Goal: Answer question/provide support: Share knowledge or assist other users

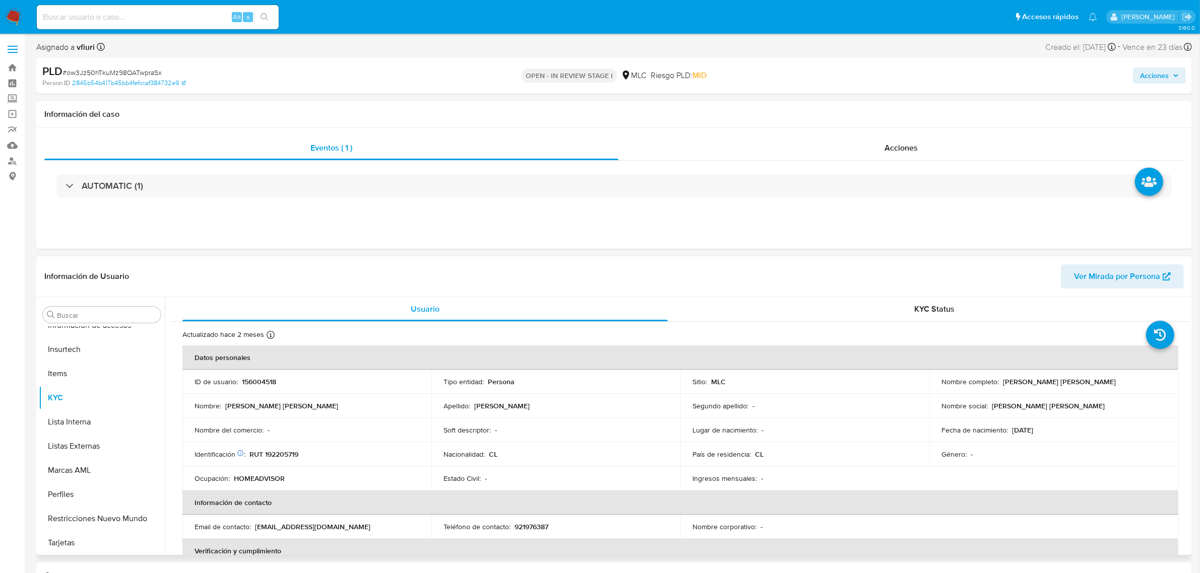
click at [258, 383] on p "156004518" at bounding box center [259, 381] width 34 height 9
copy p "156004518"
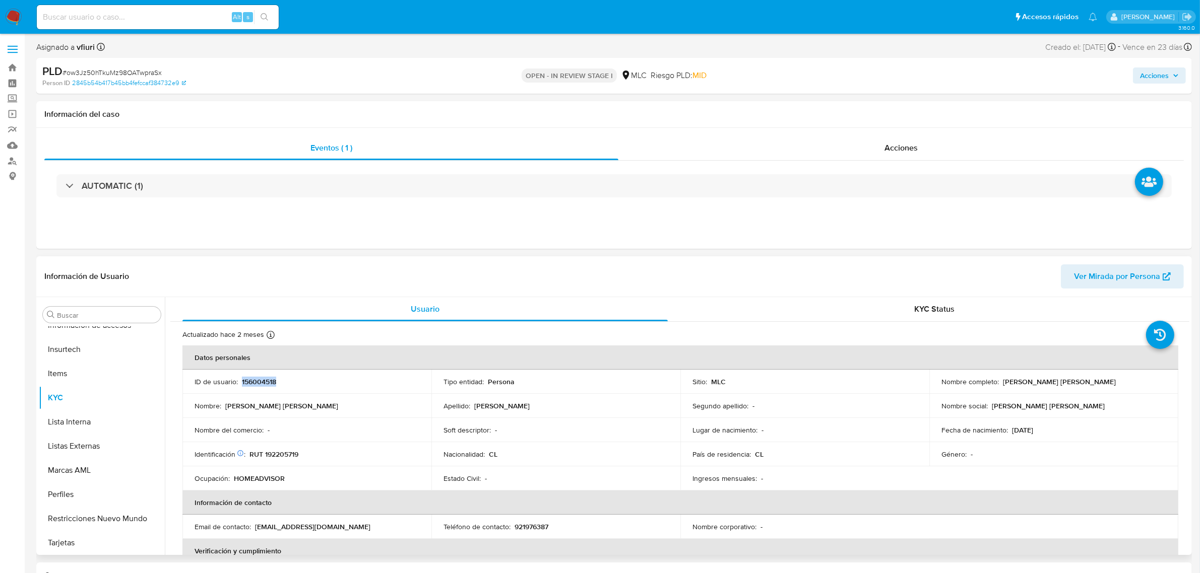
copy p "156004518"
drag, startPoint x: 262, startPoint y: 375, endPoint x: 271, endPoint y: 375, distance: 9.1
click at [271, 375] on td "ID de usuario : 156004518" at bounding box center [306, 382] width 249 height 24
click at [258, 384] on p "156004518" at bounding box center [259, 381] width 34 height 9
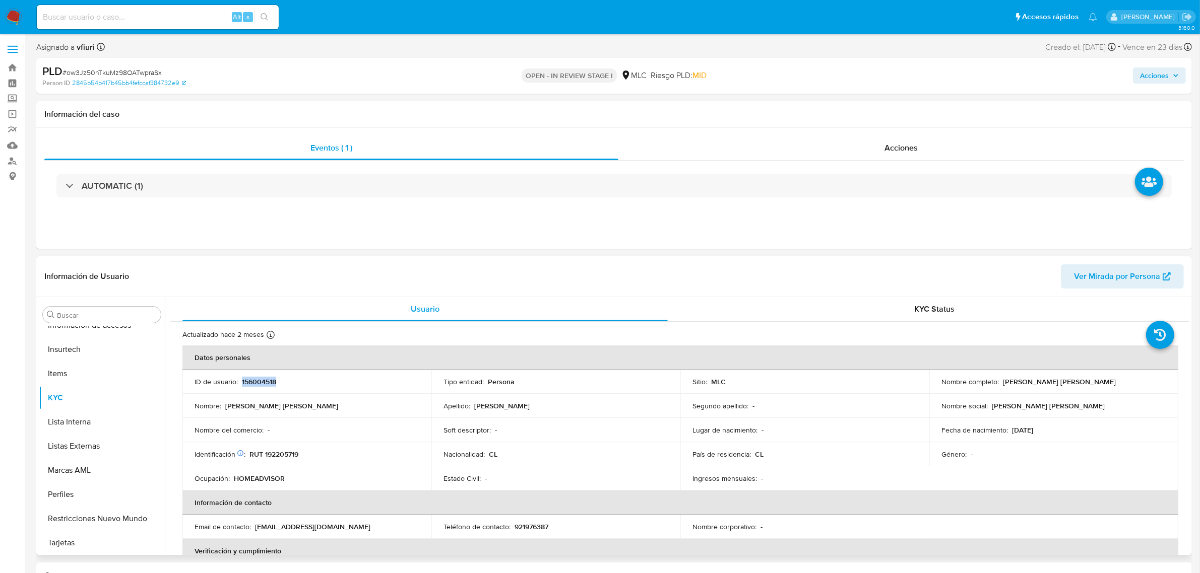
click at [258, 384] on p "156004518" at bounding box center [259, 381] width 34 height 9
copy p "156004518"
click at [121, 73] on span "# ow3Jz50hTkuMz98OATwpraSx" at bounding box center [111, 73] width 99 height 10
copy span "ow3Jz50hTkuMz98OATwpraSx"
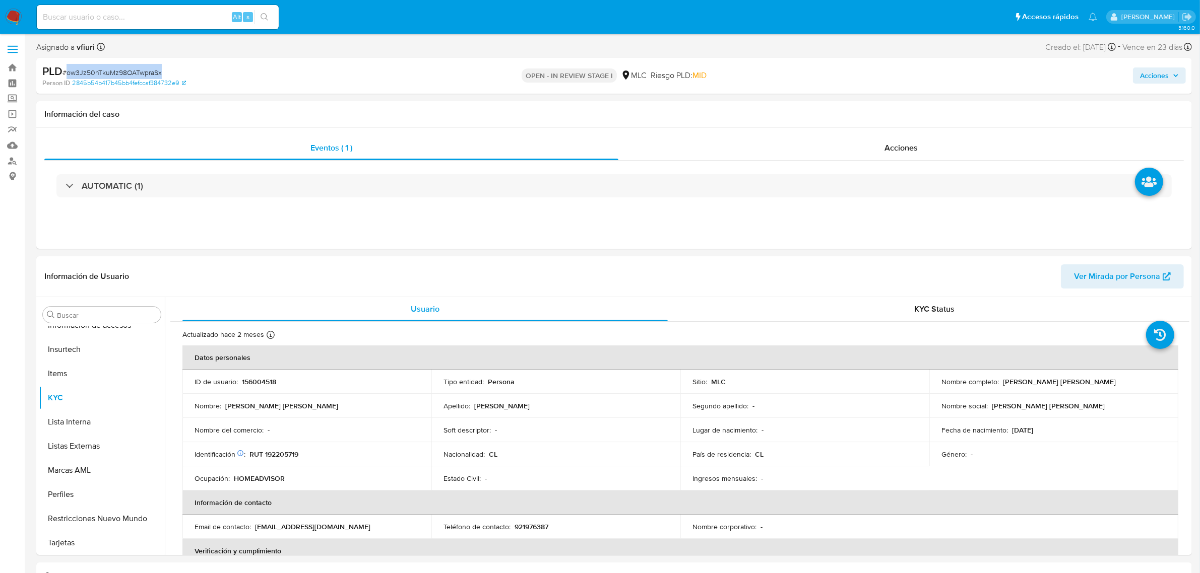
copy span "ow3Jz50hTkuMz98OATwpraSx"
click at [78, 404] on button "KYC" at bounding box center [98, 398] width 118 height 24
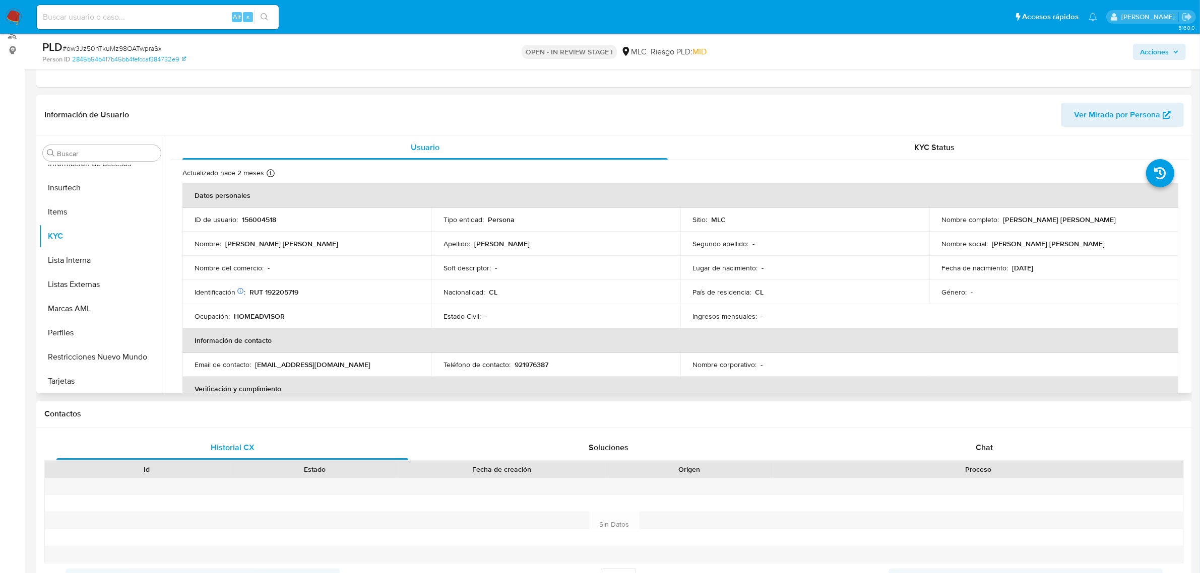
click at [290, 293] on p "RUT 192205719" at bounding box center [273, 292] width 49 height 9
copy p "192205719"
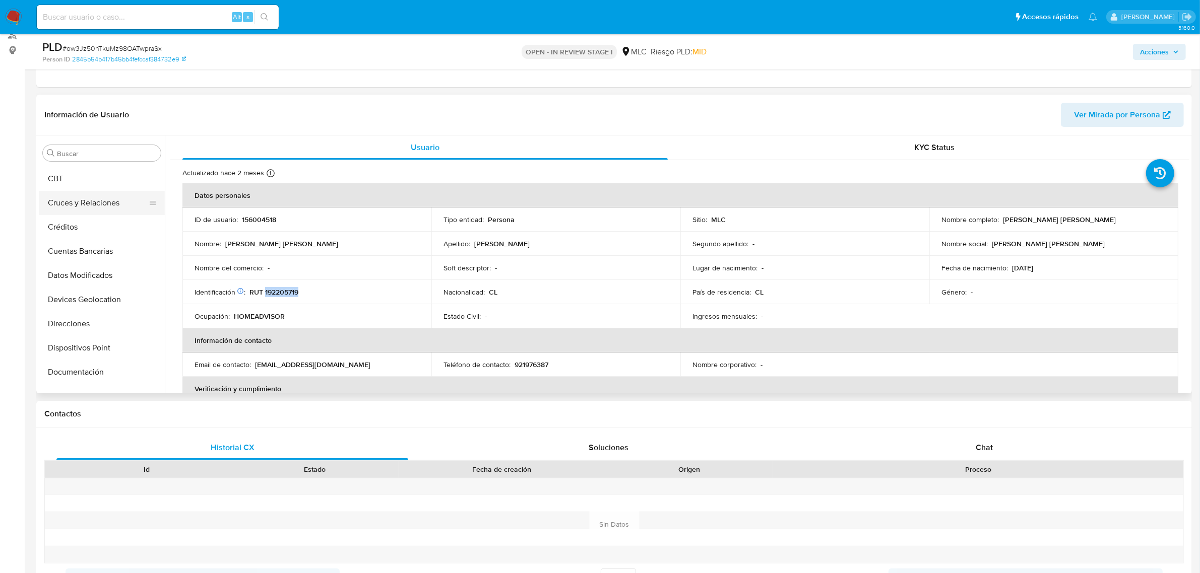
click at [92, 197] on button "Cruces y Relaciones" at bounding box center [98, 203] width 118 height 24
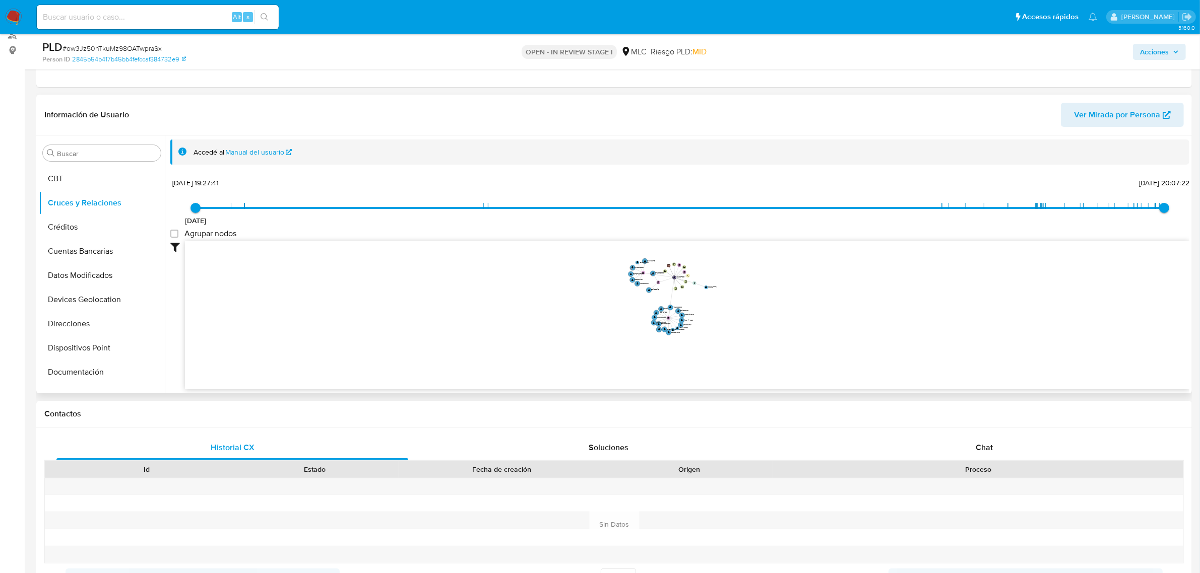
drag, startPoint x: 713, startPoint y: 300, endPoint x: 703, endPoint y: 342, distance: 43.0
click at [703, 342] on icon "user-156004518  156004518 device-633a82ea08813b0018a78e94  device-6330c6d7088…" at bounding box center [687, 314] width 1004 height 146
drag, startPoint x: 706, startPoint y: 328, endPoint x: 707, endPoint y: 320, distance: 8.1
click at [707, 320] on icon "user-156004518  156004518 device-633a82ea08813b0018a78e94  device-6330c6d7088…" at bounding box center [687, 314] width 1004 height 146
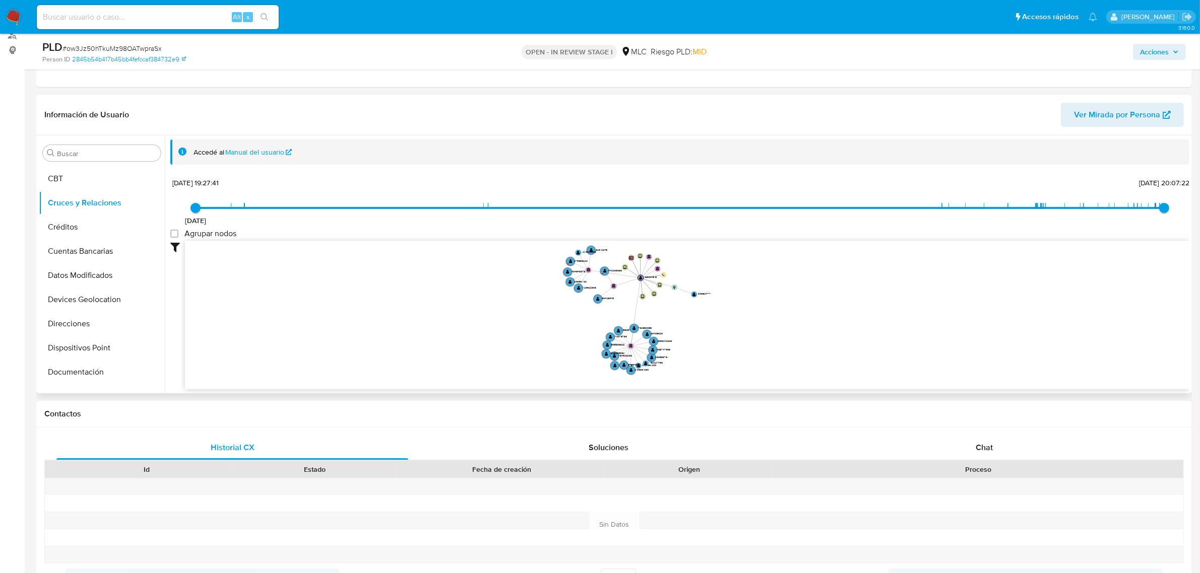
drag, startPoint x: 708, startPoint y: 318, endPoint x: 711, endPoint y: 309, distance: 10.0
click at [711, 309] on icon "user-156004518  156004518 device-633a82ea08813b0018a78e94  device-6330c6d7088…" at bounding box center [687, 314] width 1004 height 146
drag, startPoint x: 615, startPoint y: 258, endPoint x: 619, endPoint y: 262, distance: 5.7
click at [619, 262] on icon "user-156004518  156004518 device-633a82ea08813b0018a78e94  device-6330c6d7088…" at bounding box center [687, 314] width 1004 height 146
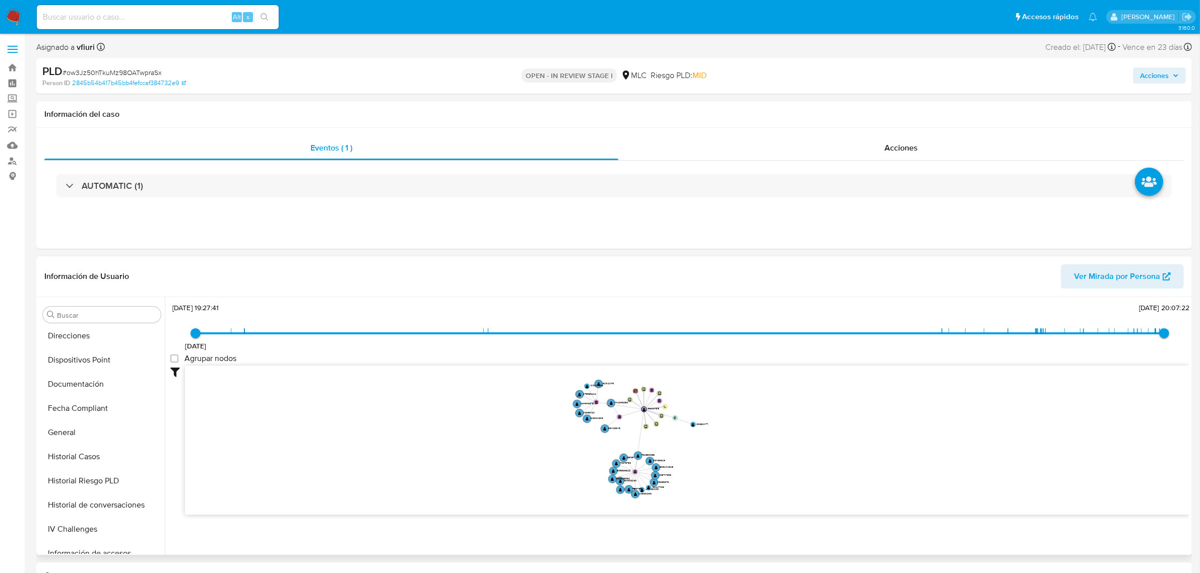
scroll to position [236, 0]
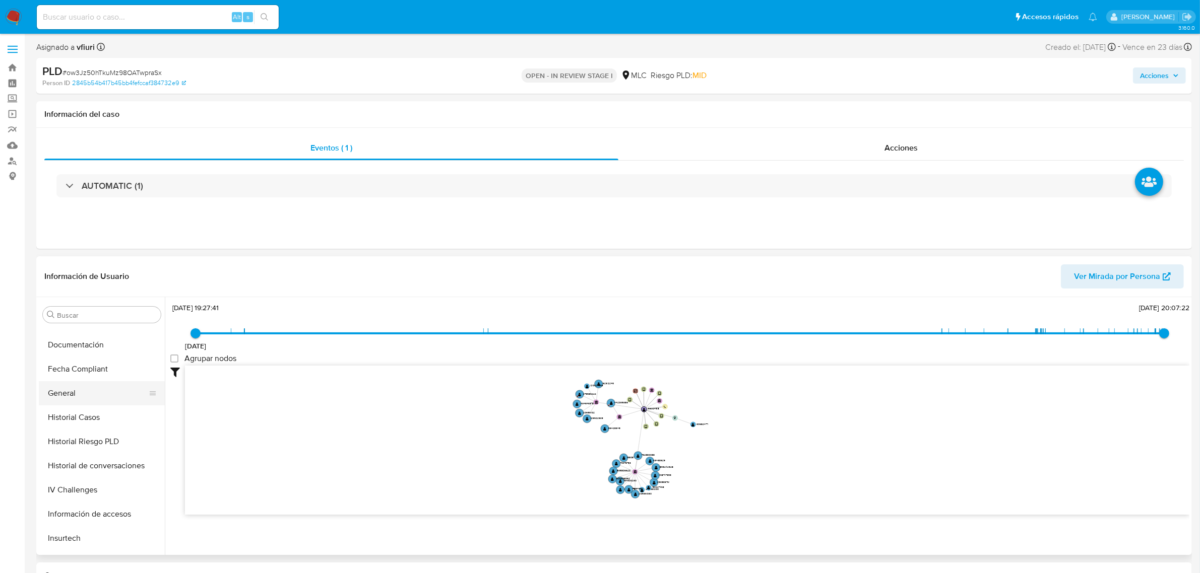
click at [119, 397] on button "General" at bounding box center [98, 393] width 118 height 24
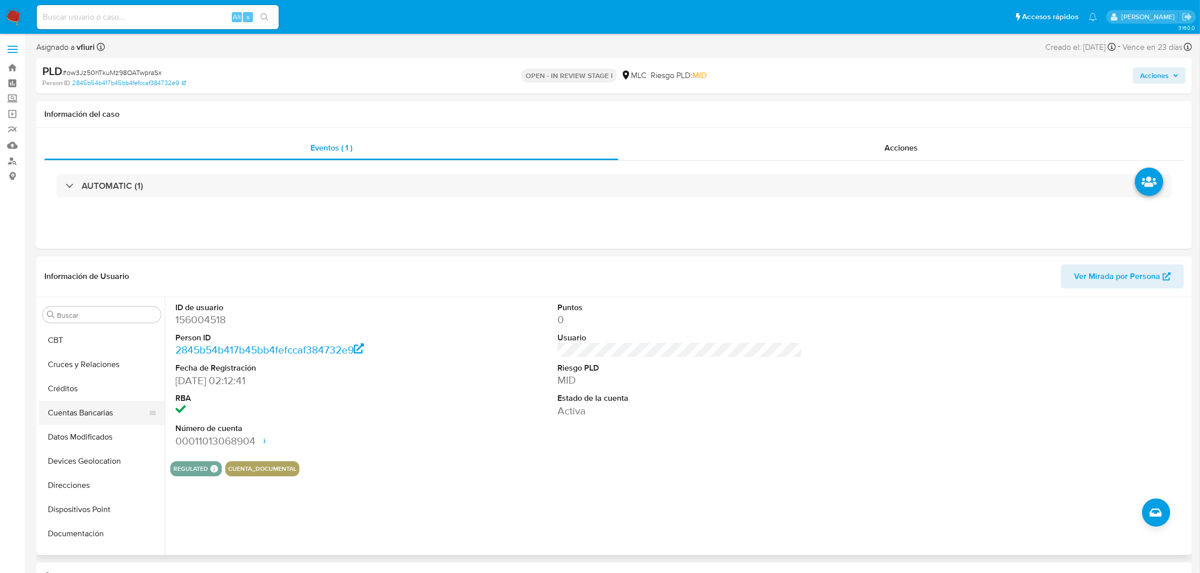
scroll to position [362, 0]
click at [65, 447] on button "Items" at bounding box center [98, 437] width 118 height 24
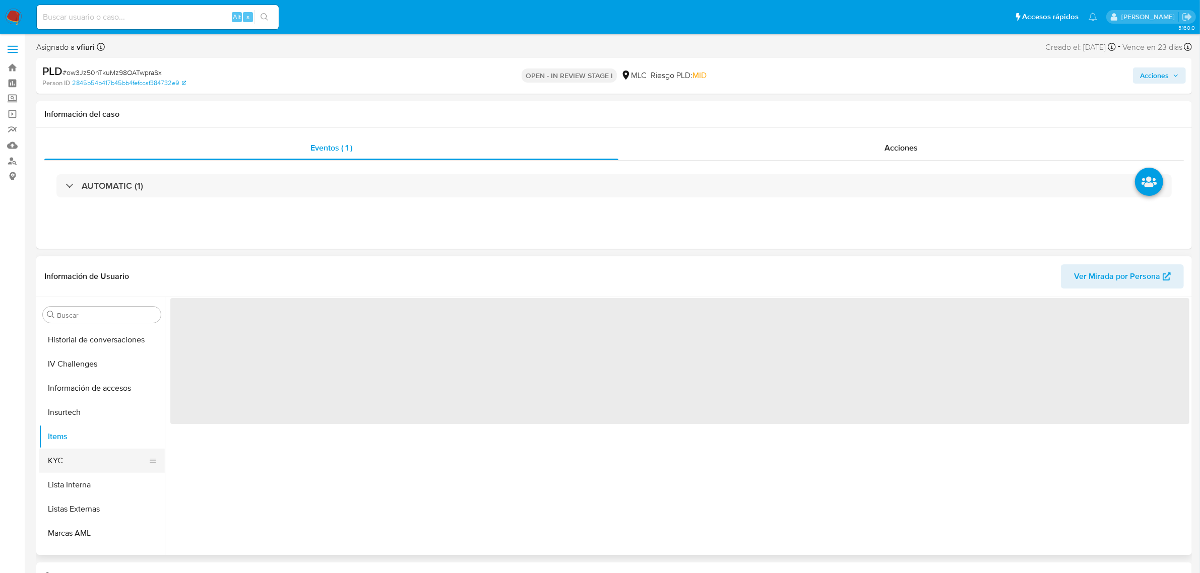
click at [71, 456] on button "KYC" at bounding box center [98, 461] width 118 height 24
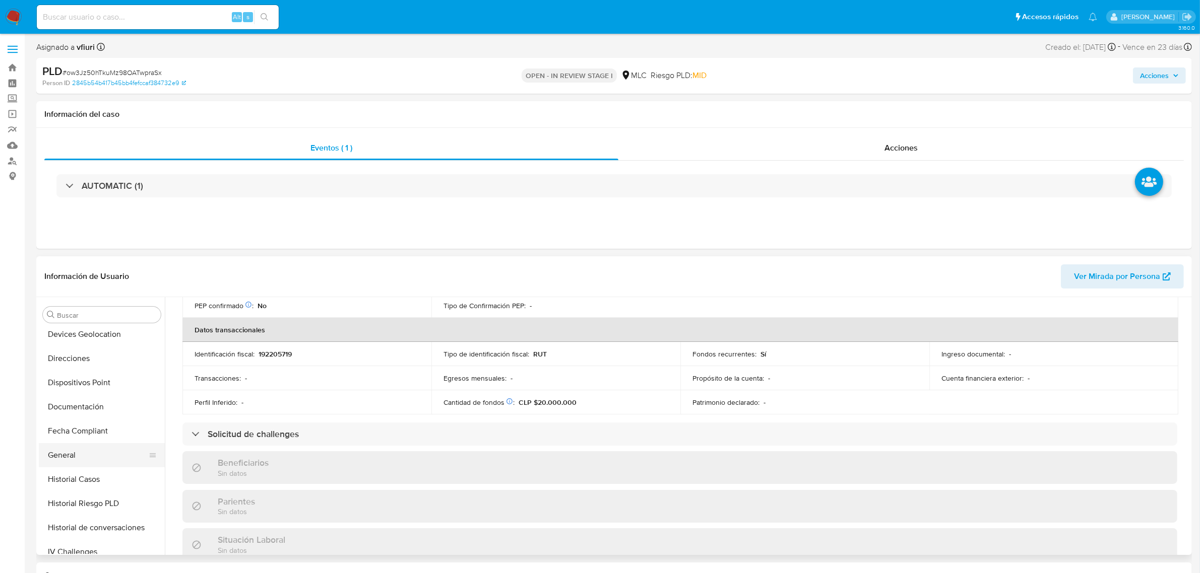
scroll to position [173, 0]
click at [77, 402] on button "Documentación" at bounding box center [98, 408] width 118 height 24
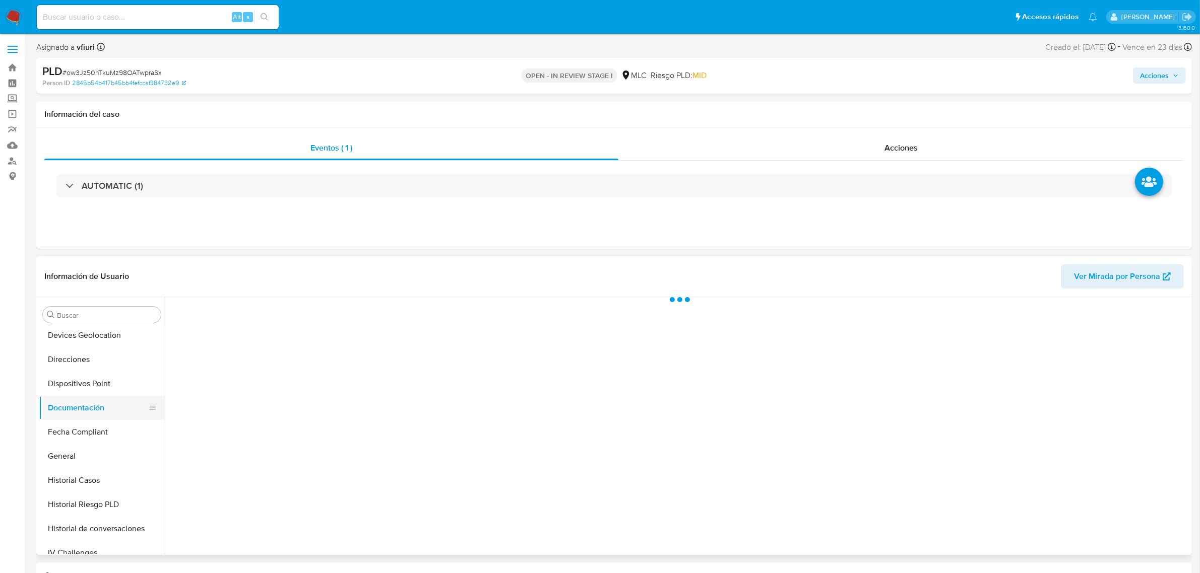
scroll to position [0, 0]
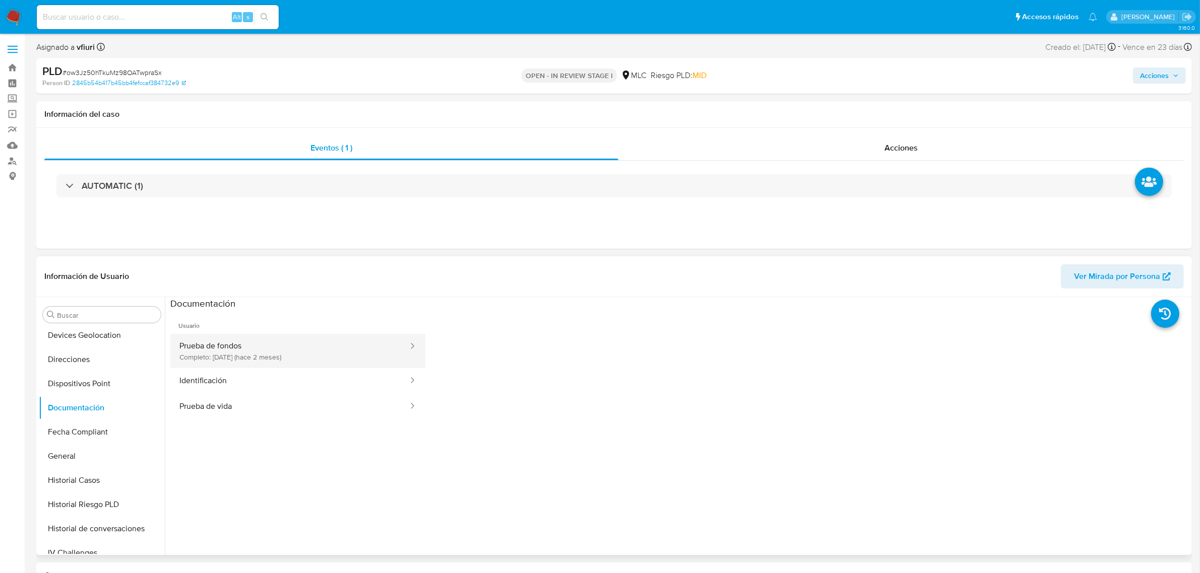
click at [276, 350] on button "Prueba de fondos Completo: 07/07/2025 (hace 2 meses)" at bounding box center [289, 351] width 239 height 34
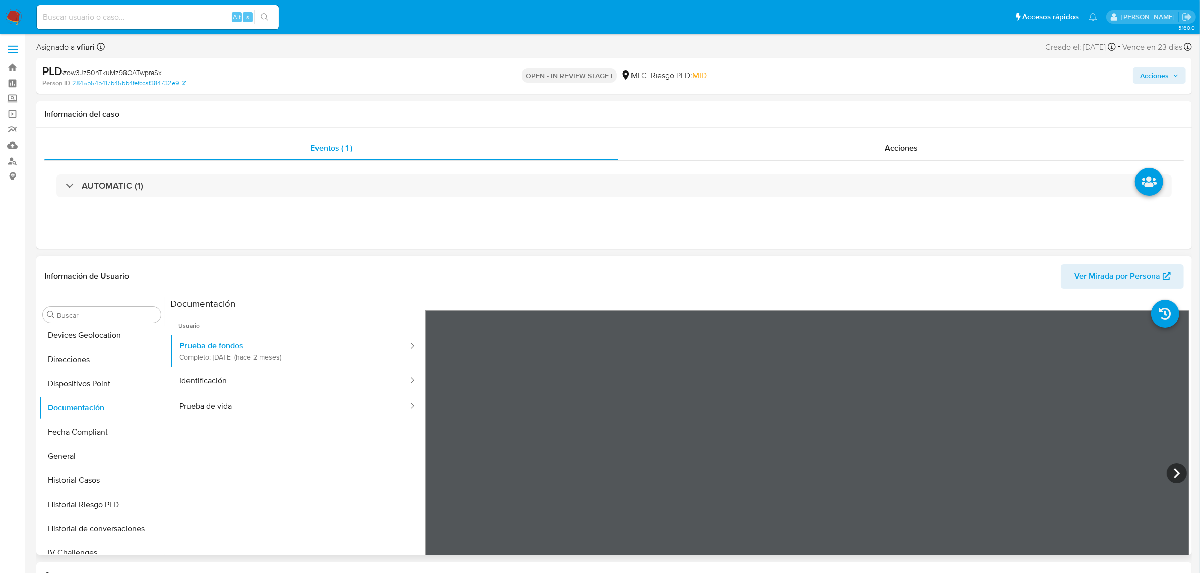
click at [563, 273] on div "Información de Usuario Ver Mirada por Persona Buscar Anticipos de dinero Archiv…" at bounding box center [614, 406] width 1156 height 299
click at [1178, 468] on icon at bounding box center [1177, 474] width 20 height 20
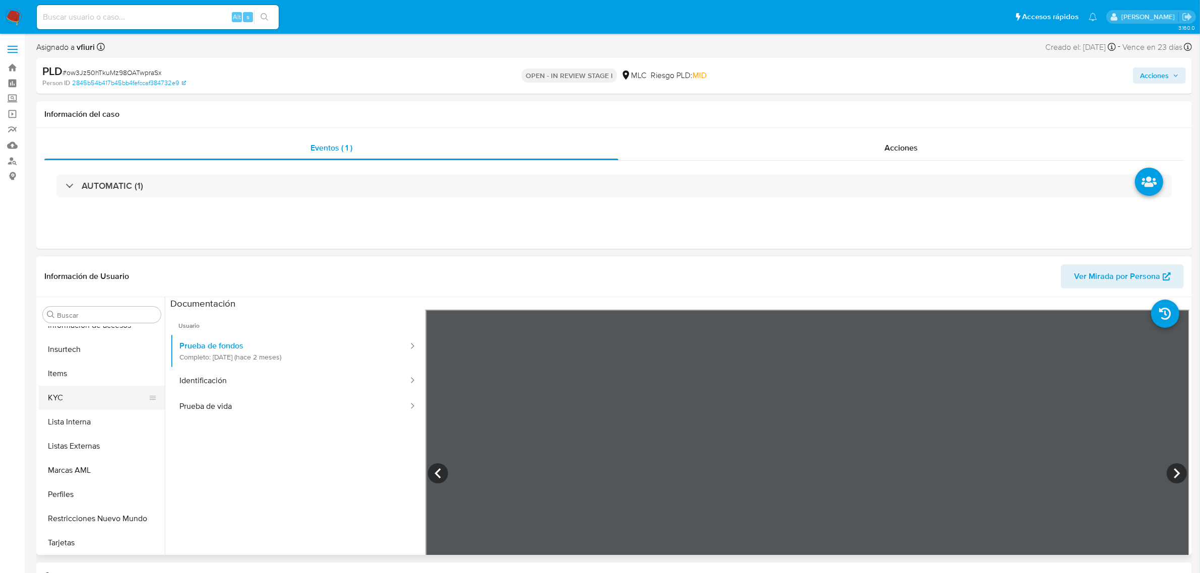
click at [57, 407] on button "KYC" at bounding box center [98, 398] width 118 height 24
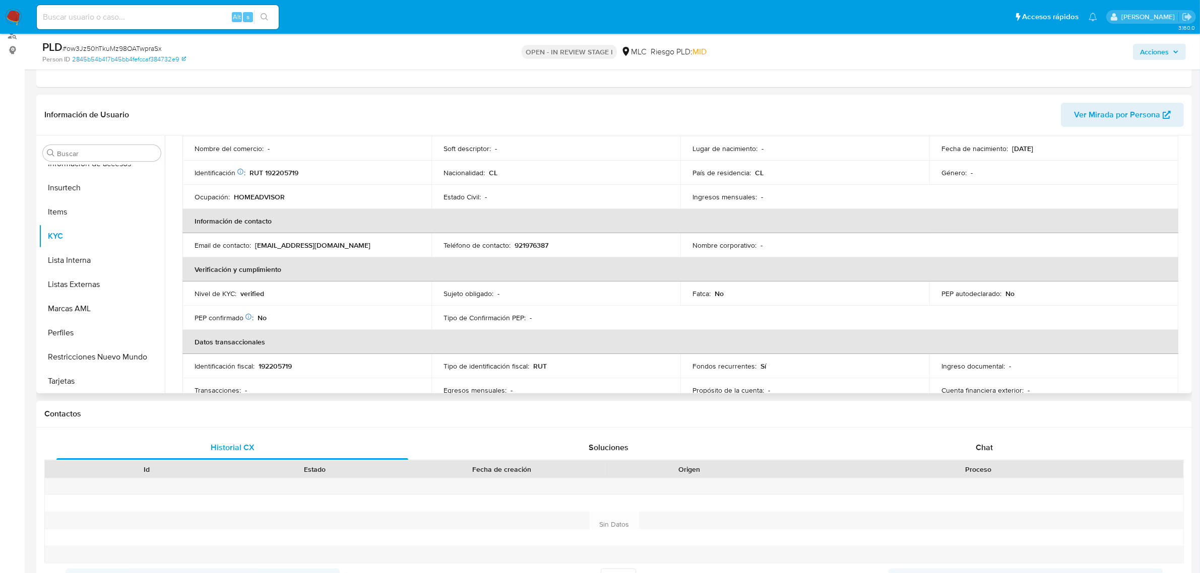
scroll to position [0, 0]
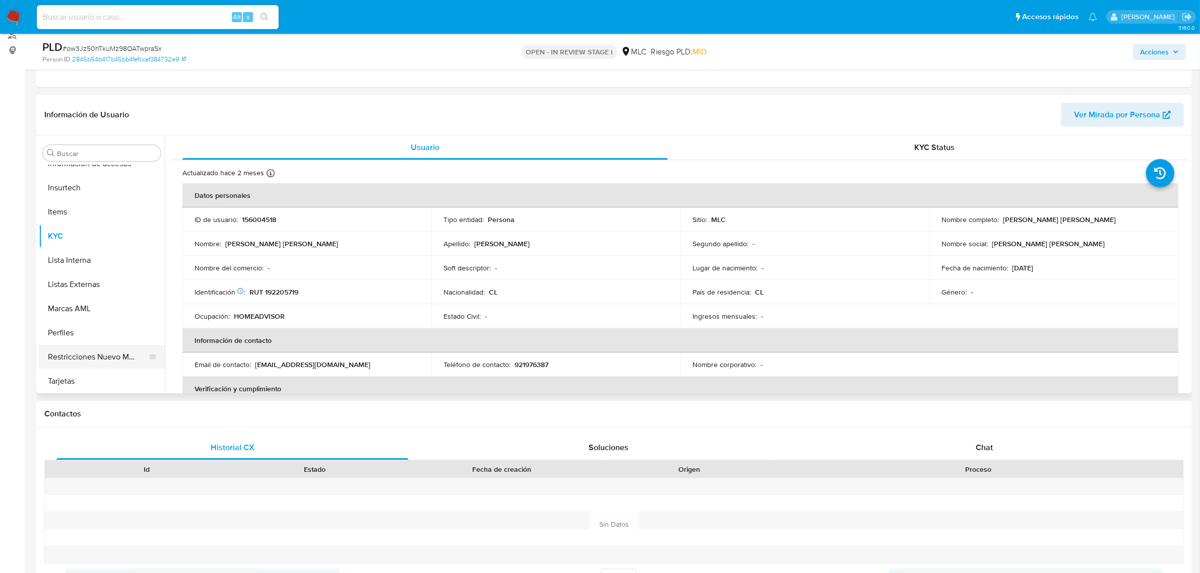
click at [104, 362] on button "Restricciones Nuevo Mundo" at bounding box center [98, 357] width 118 height 24
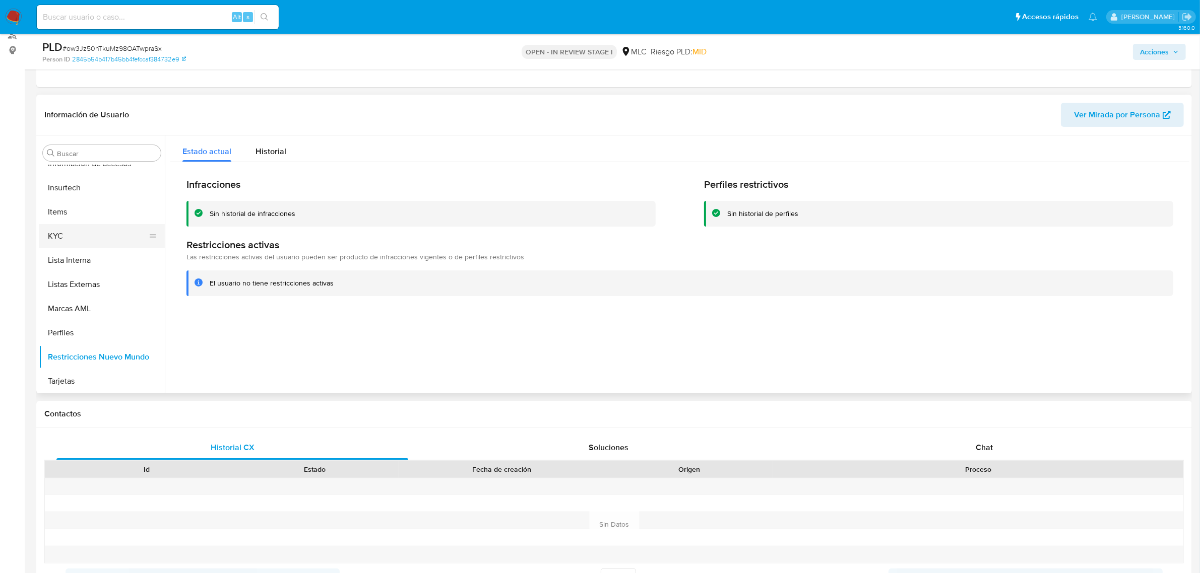
click at [70, 237] on button "KYC" at bounding box center [98, 236] width 118 height 24
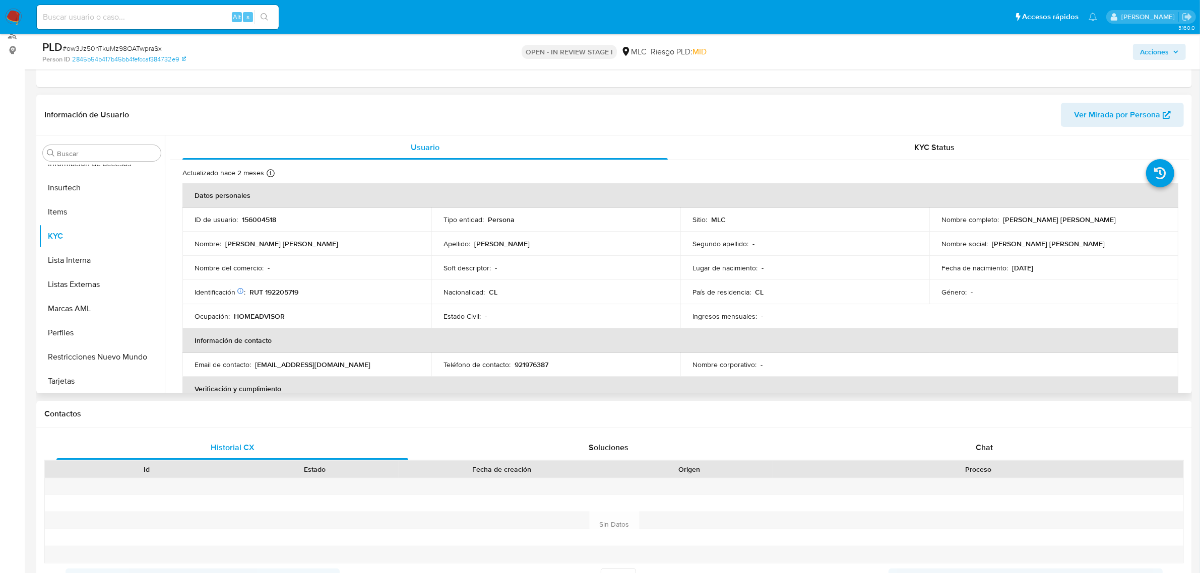
click at [1003, 221] on p "Alex Ariel Soto Ríos" at bounding box center [1059, 219] width 113 height 9
drag, startPoint x: 999, startPoint y: 221, endPoint x: 1064, endPoint y: 221, distance: 65.5
click at [1064, 221] on div "Nombre completo : Alex Ariel Soto Ríos" at bounding box center [1053, 219] width 225 height 9
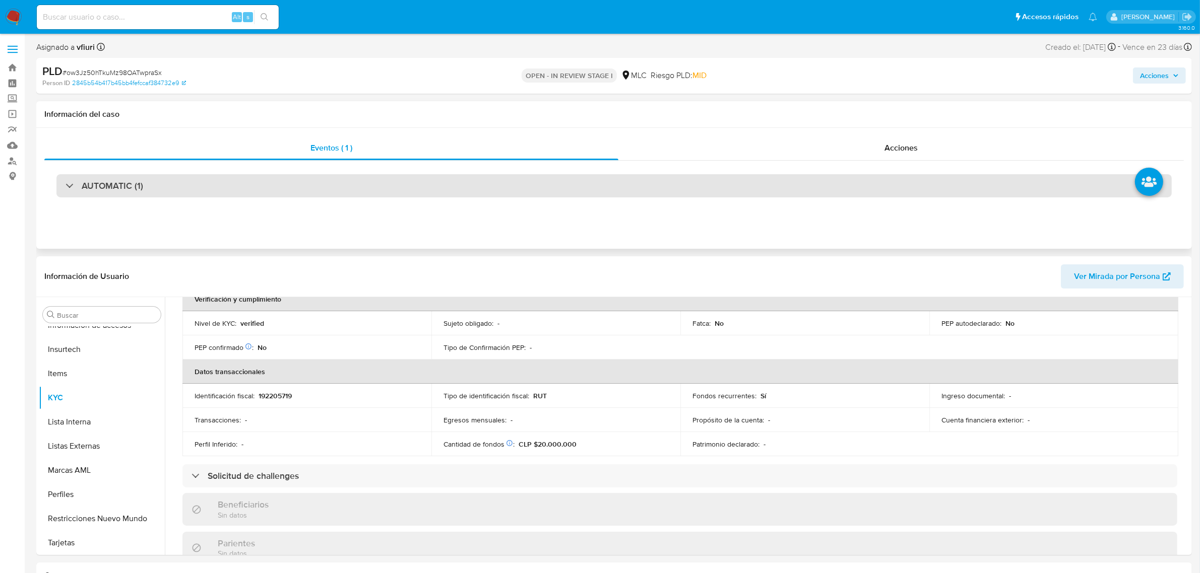
click at [671, 185] on div "AUTOMATIC (1)" at bounding box center [613, 185] width 1115 height 23
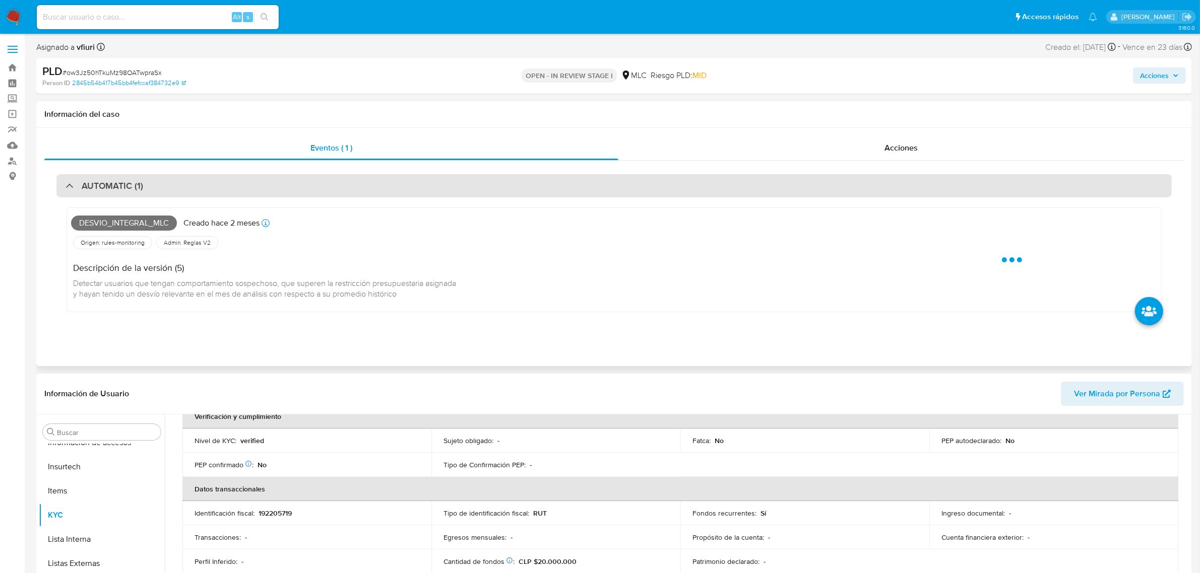
click at [671, 185] on div "AUTOMATIC (1)" at bounding box center [613, 185] width 1115 height 23
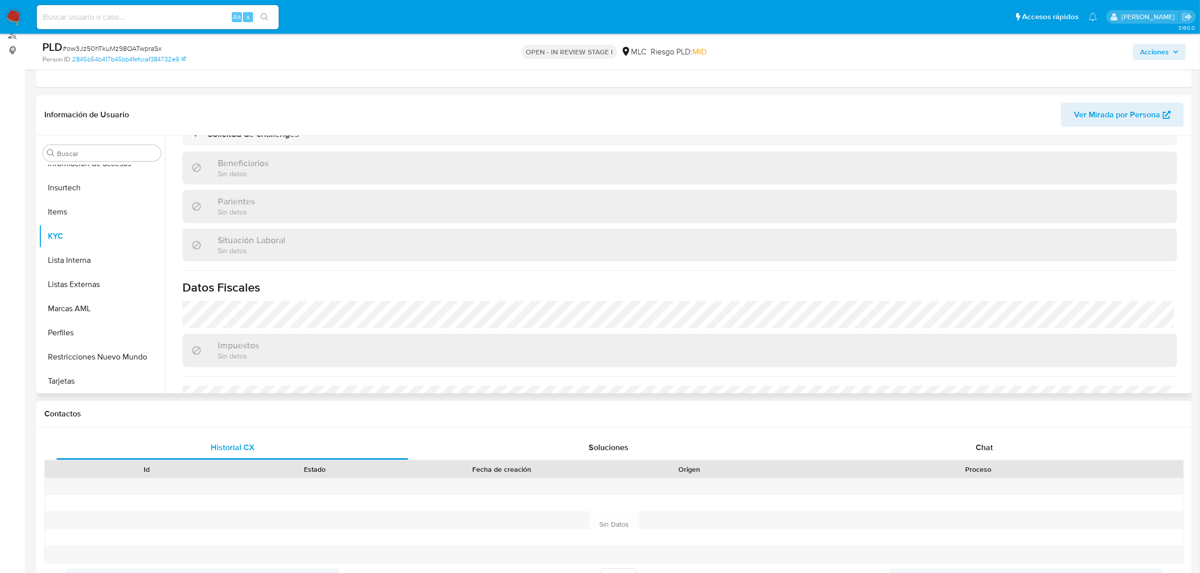
scroll to position [546, 0]
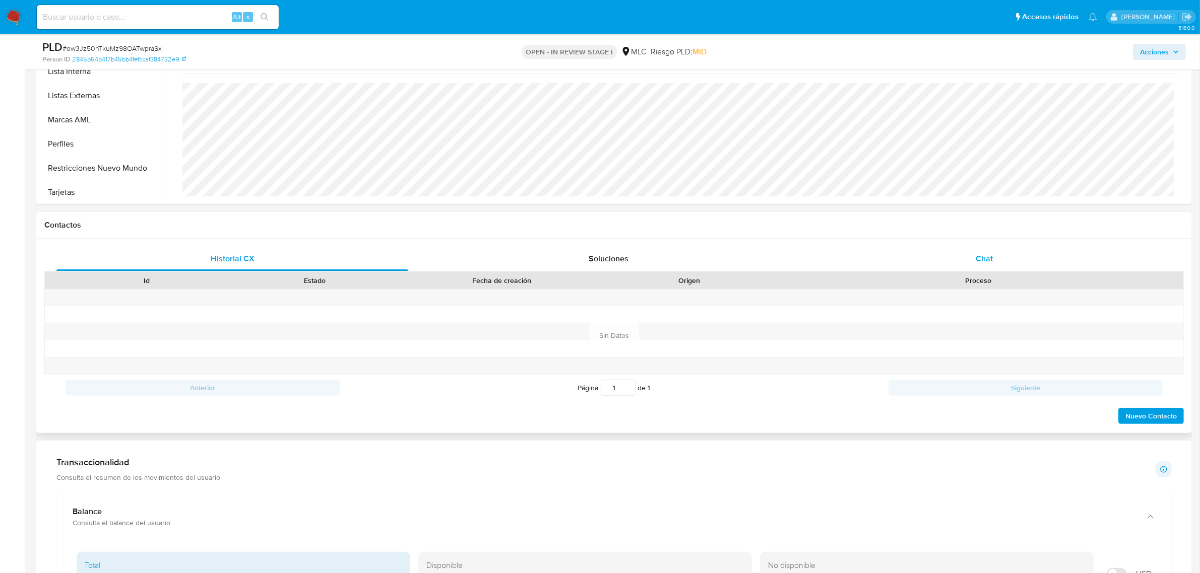
click at [1003, 259] on div "Chat" at bounding box center [984, 259] width 352 height 24
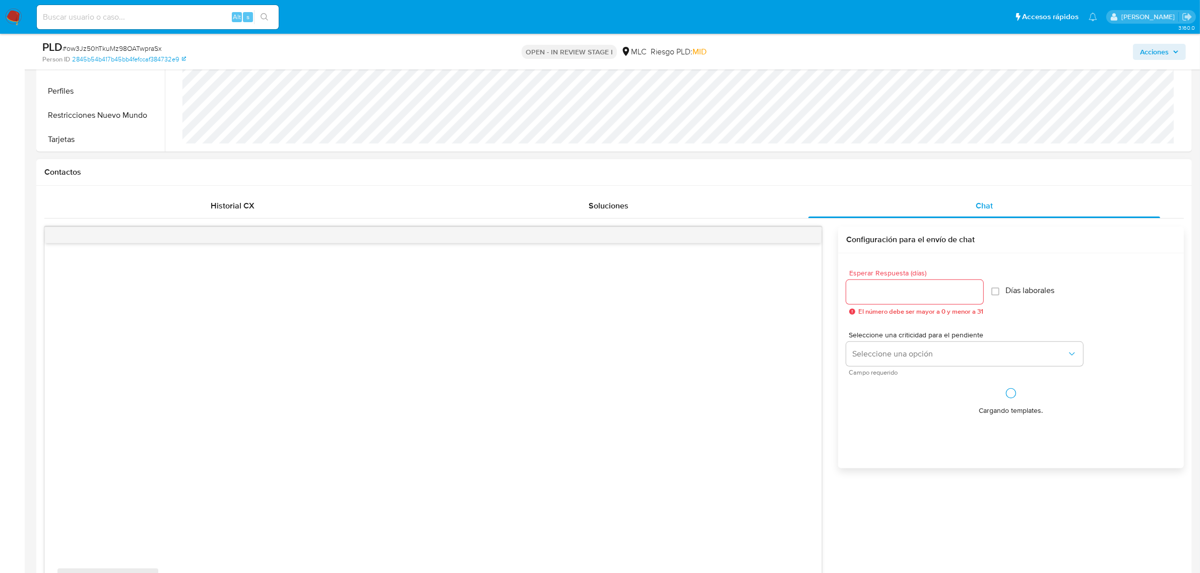
scroll to position [441, 0]
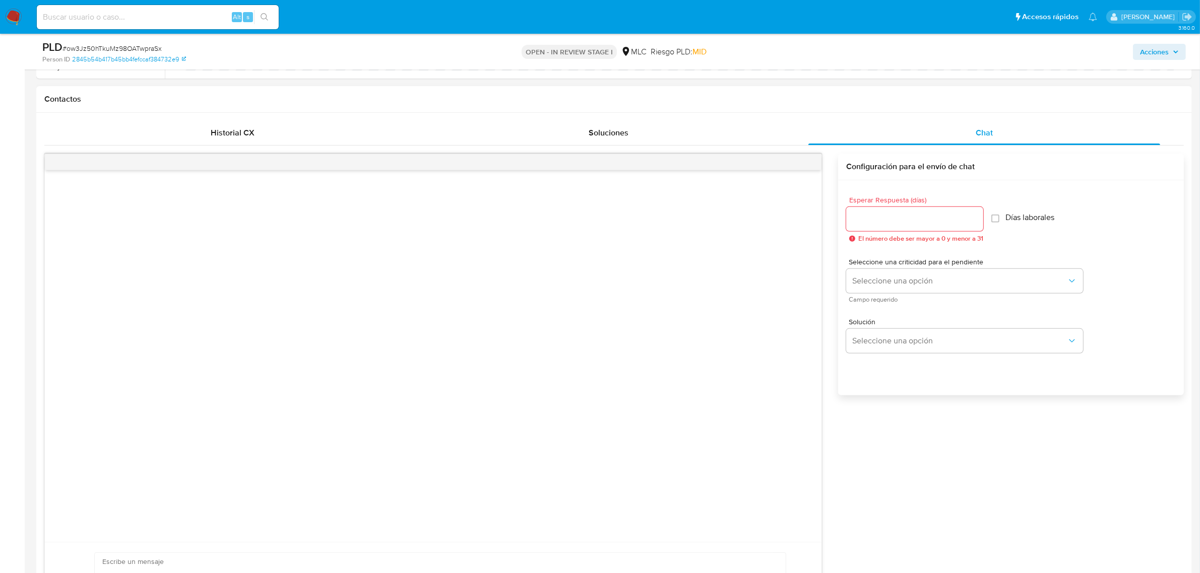
click at [947, 217] on input "Esperar Respuesta (días)" at bounding box center [914, 219] width 137 height 13
type input "3"
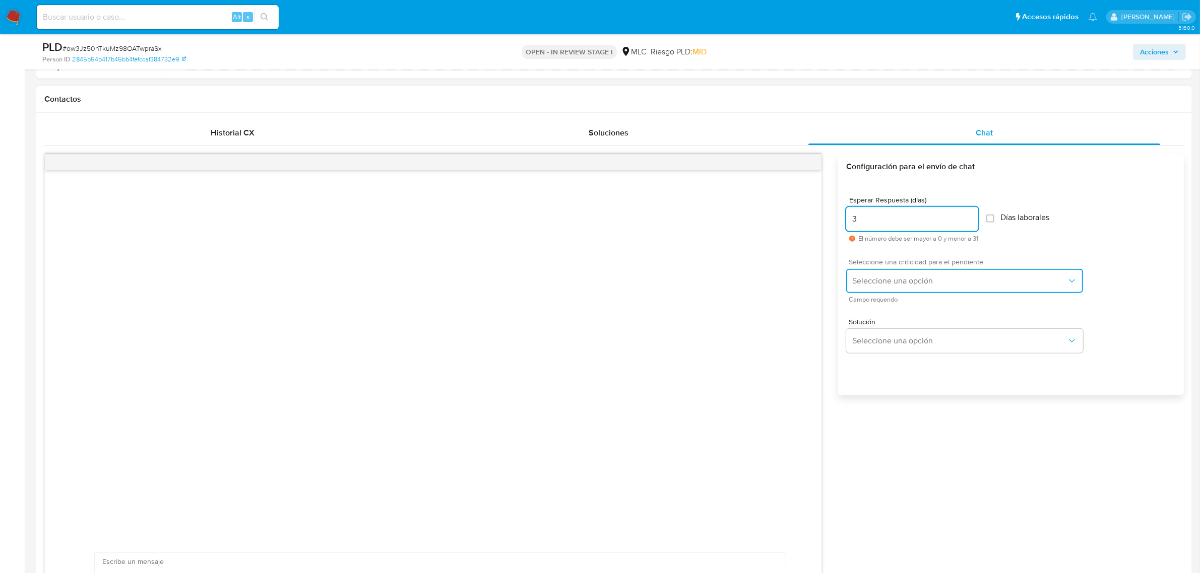
click at [895, 278] on span "Seleccione una opción" at bounding box center [959, 281] width 215 height 10
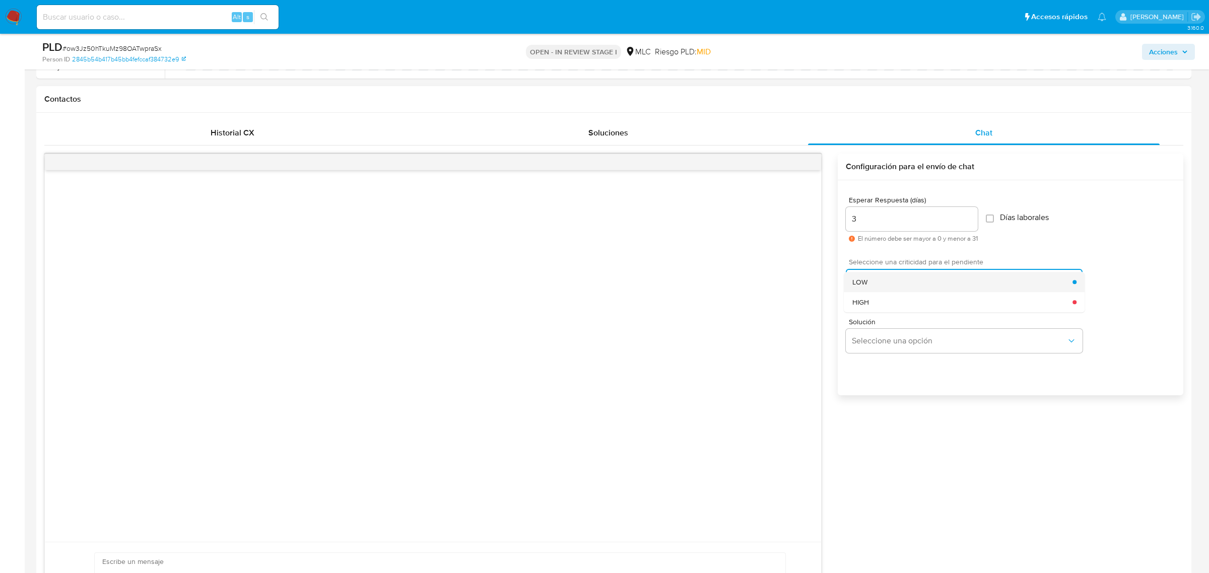
click at [893, 285] on div "LOW" at bounding box center [963, 282] width 221 height 20
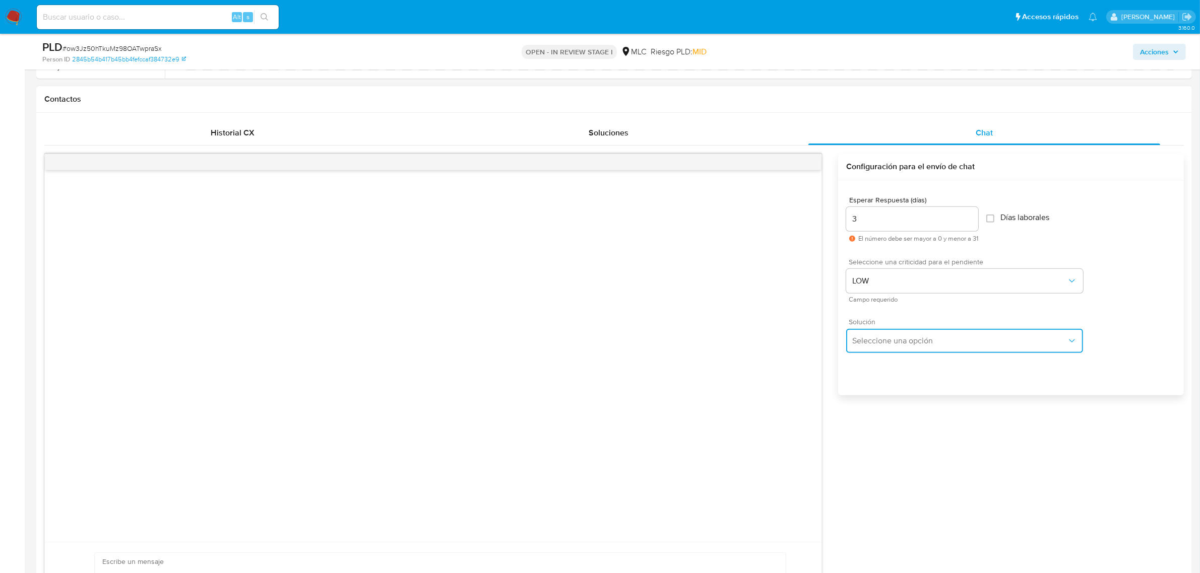
click at [869, 353] on button "Seleccione una opción" at bounding box center [964, 341] width 237 height 24
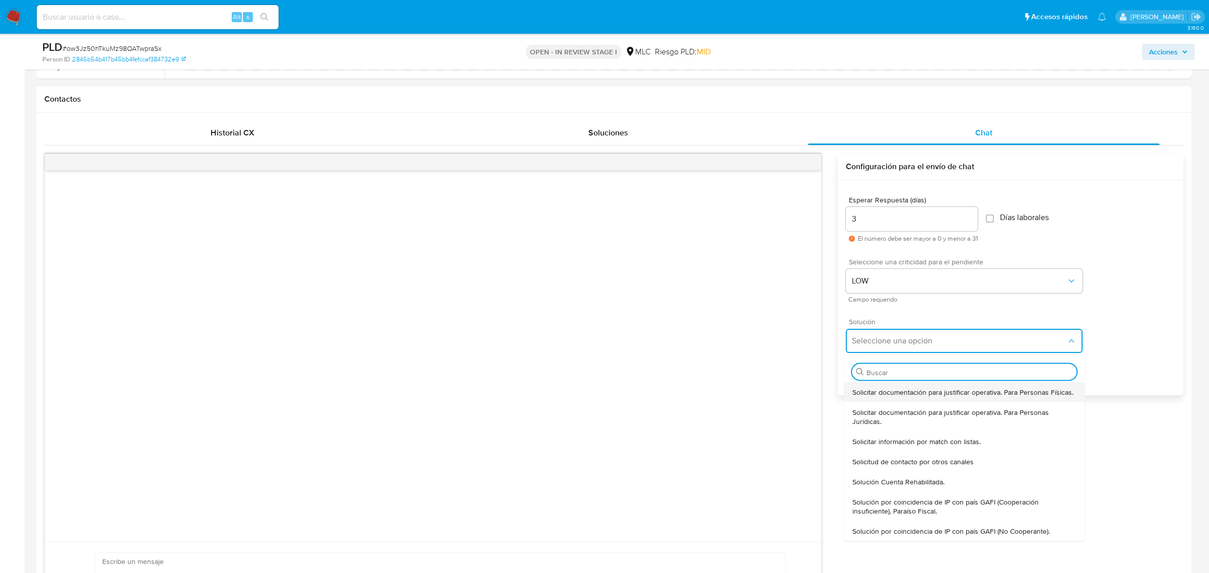
click at [875, 394] on span "Solicitar documentación para justificar operativa. Para Personas Físicas." at bounding box center [963, 392] width 221 height 9
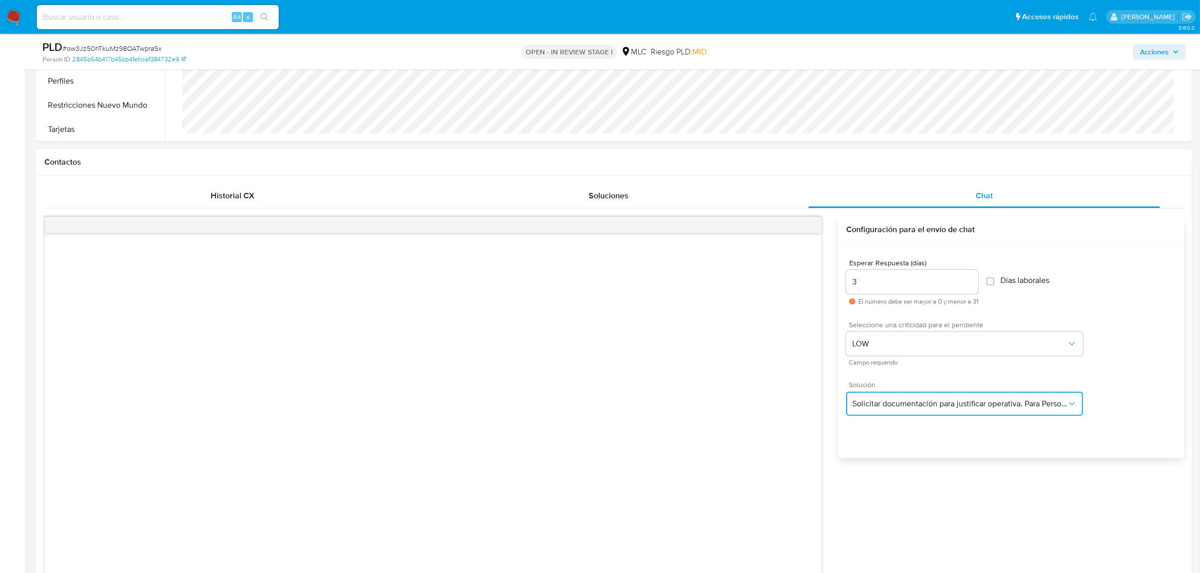
scroll to position [756, 0]
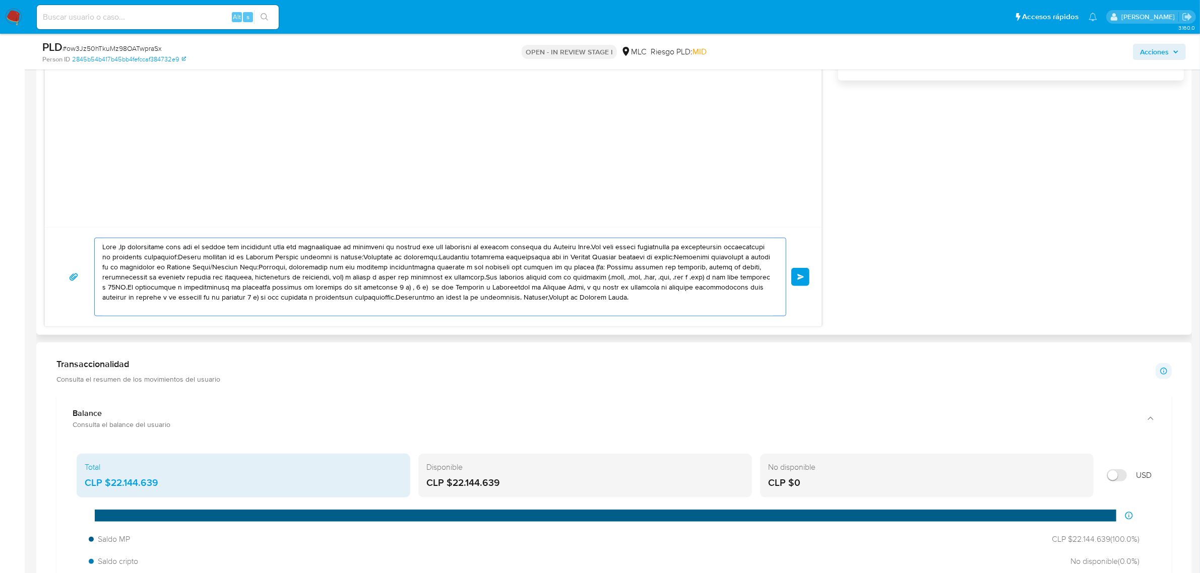
drag, startPoint x: 613, startPoint y: 301, endPoint x: 87, endPoint y: 242, distance: 529.4
click at [87, 242] on div "Enviar" at bounding box center [433, 277] width 752 height 79
paste textarea "XXX, Te contactamos desde el Equipo de Mercado Pago para verificar tus datos co…"
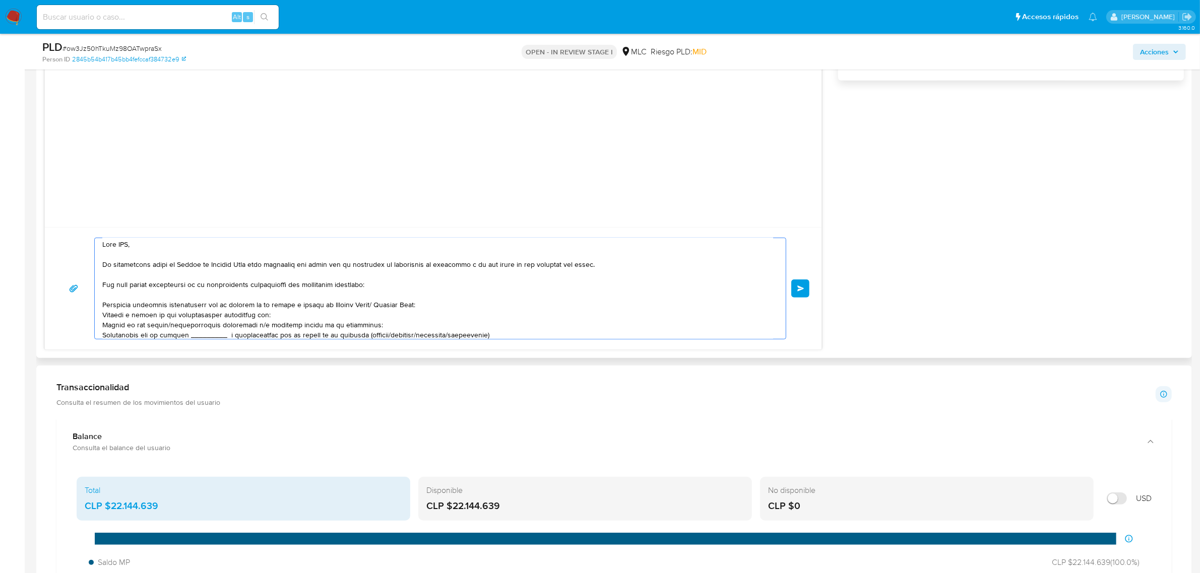
scroll to position [0, 0]
click at [122, 250] on textarea at bounding box center [437, 288] width 671 height 101
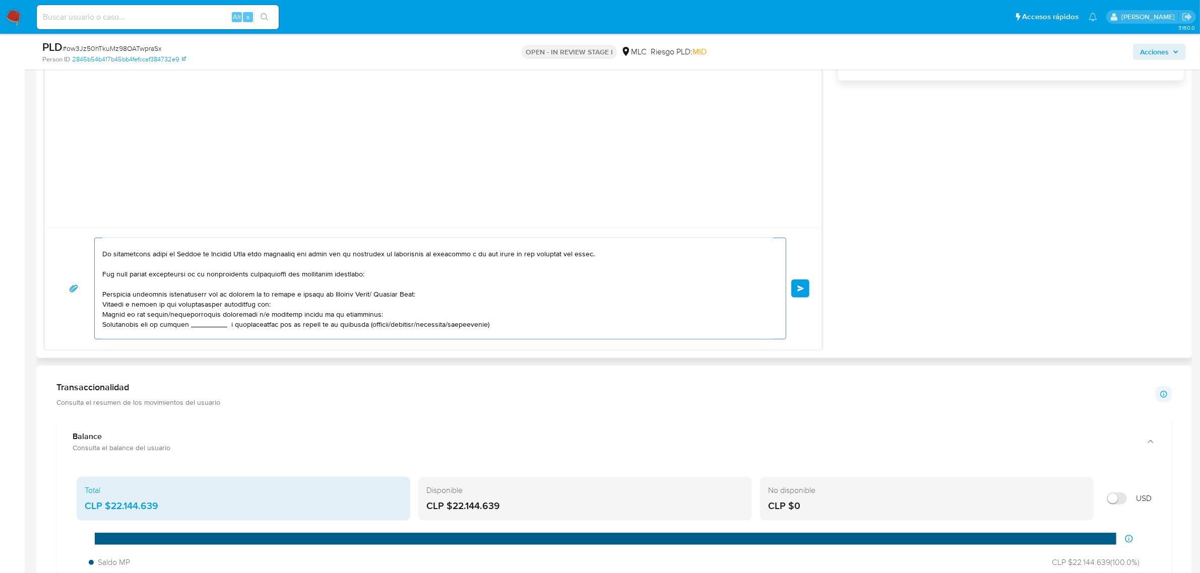
scroll to position [25, 0]
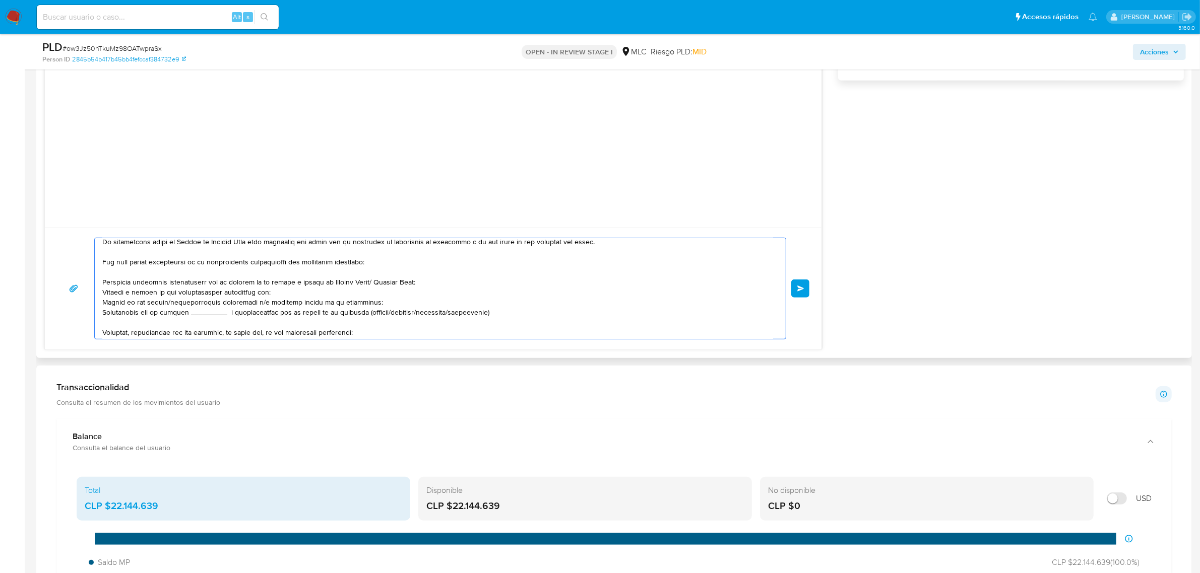
drag, startPoint x: 369, startPoint y: 287, endPoint x: 311, endPoint y: 285, distance: 58.0
click at [311, 285] on textarea at bounding box center [437, 288] width 671 height 101
drag, startPoint x: 368, startPoint y: 284, endPoint x: 321, endPoint y: 284, distance: 47.9
click at [321, 284] on textarea at bounding box center [437, 288] width 671 height 101
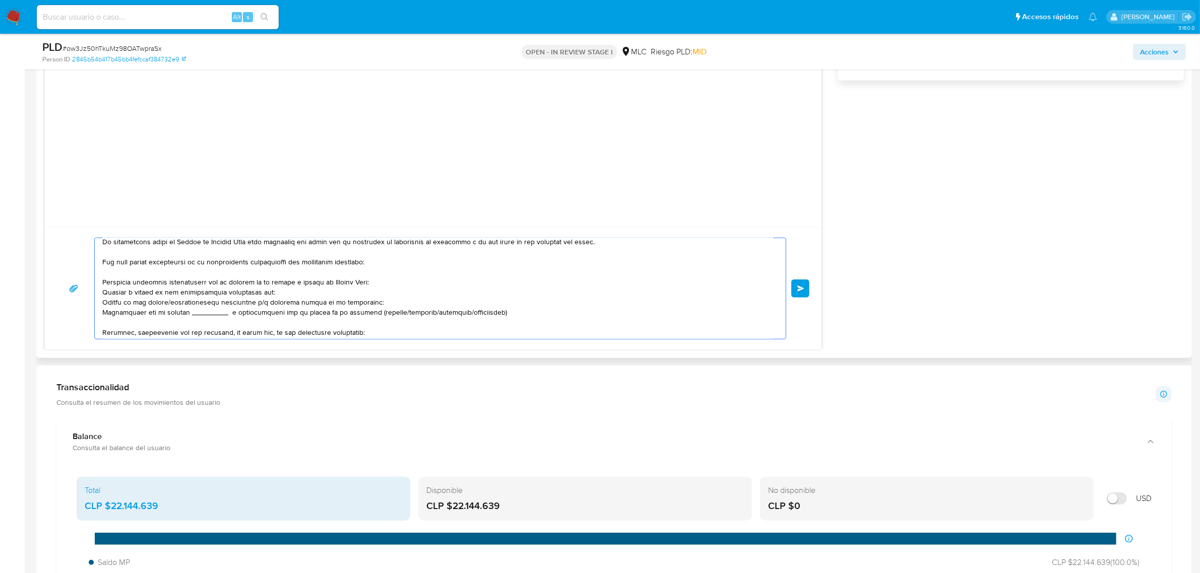
click at [235, 310] on textarea at bounding box center [437, 288] width 671 height 101
drag, startPoint x: 275, startPoint y: 294, endPoint x: 152, endPoint y: 305, distance: 124.0
click at [152, 305] on textarea at bounding box center [437, 288] width 671 height 101
drag, startPoint x: 316, startPoint y: 295, endPoint x: 90, endPoint y: 296, distance: 226.8
click at [83, 295] on div "Enviar" at bounding box center [433, 289] width 752 height 102
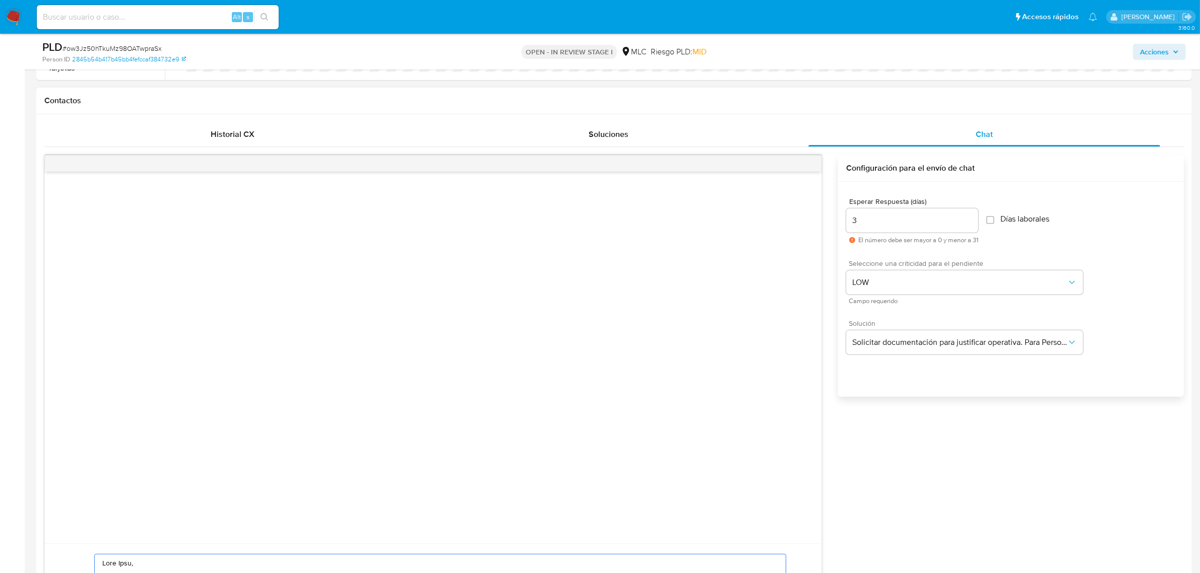
scroll to position [693, 0]
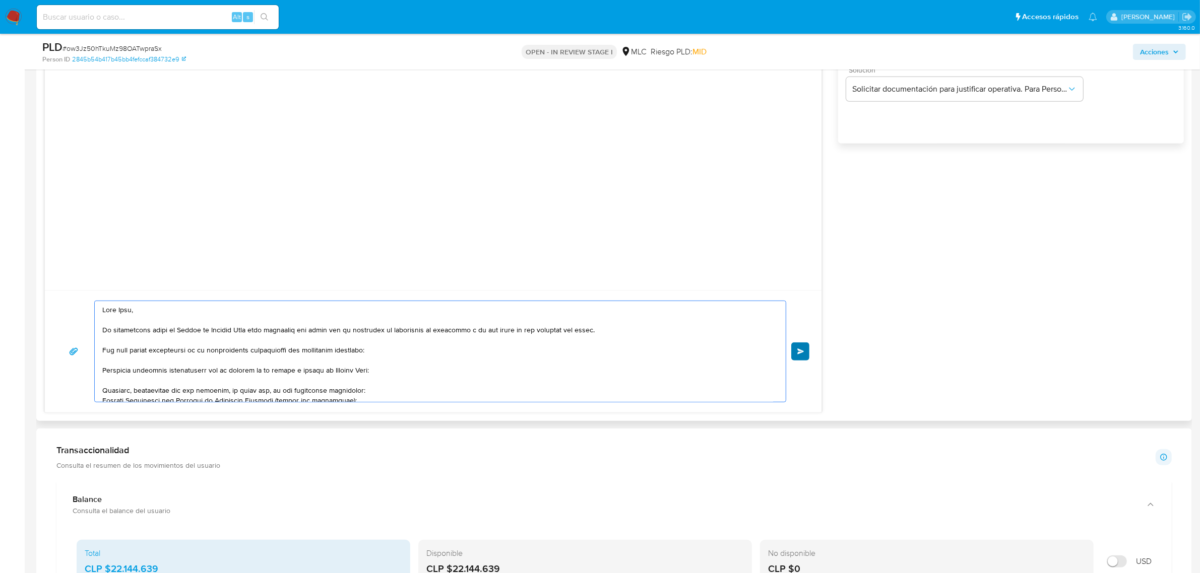
type textarea "Hola Alex, Te contactamos desde el Equipo de Mercado Pago para verificar tus da…"
click at [800, 352] on span "Enviar" at bounding box center [800, 352] width 7 height 6
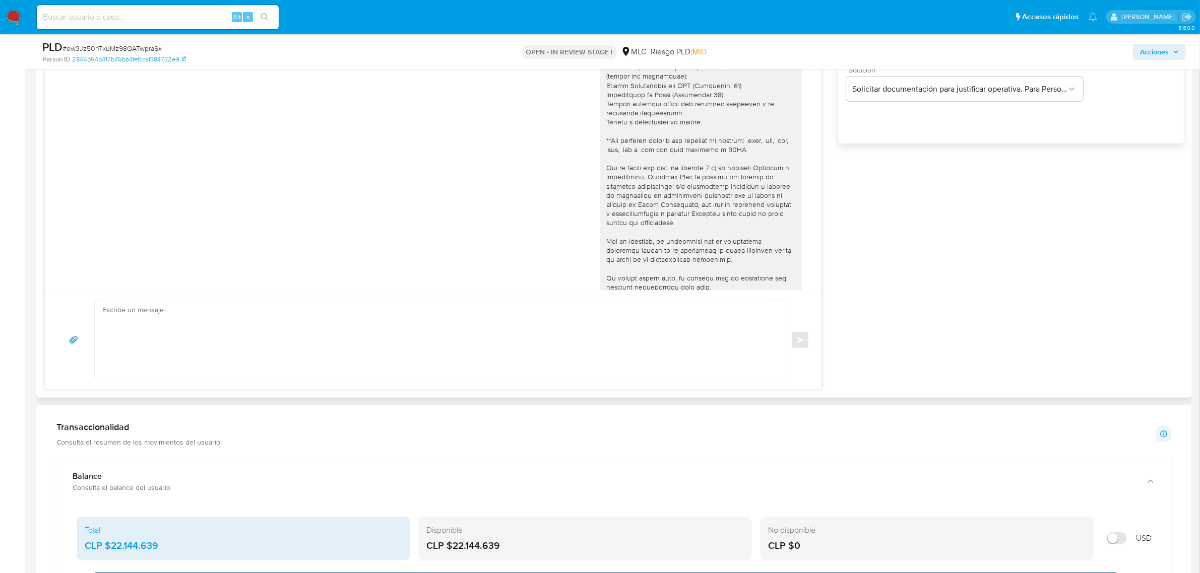
scroll to position [53, 0]
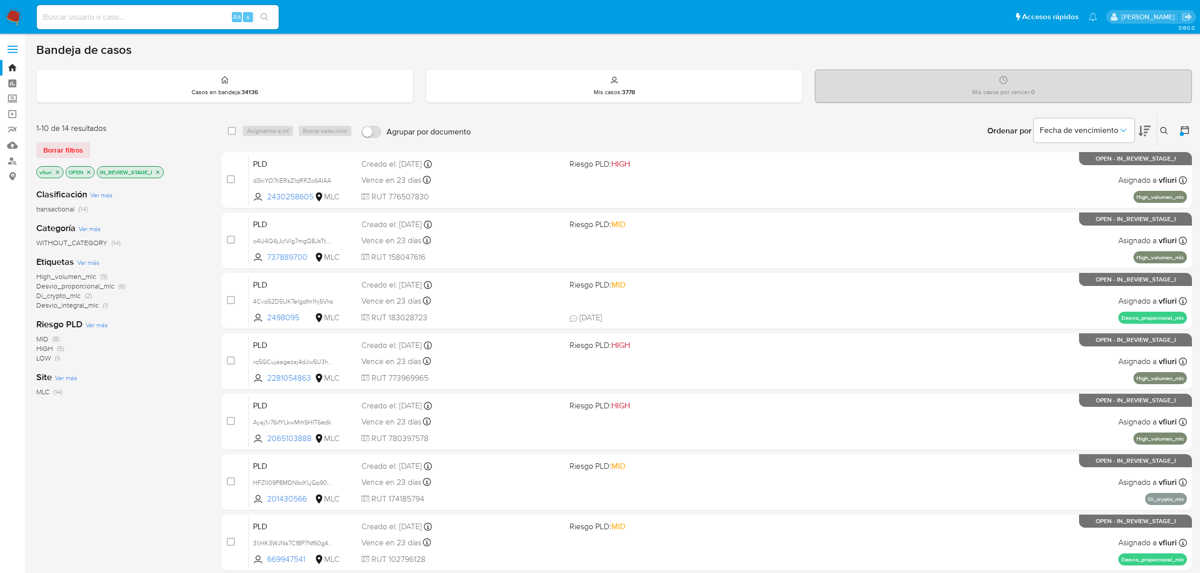
scroll to position [258, 0]
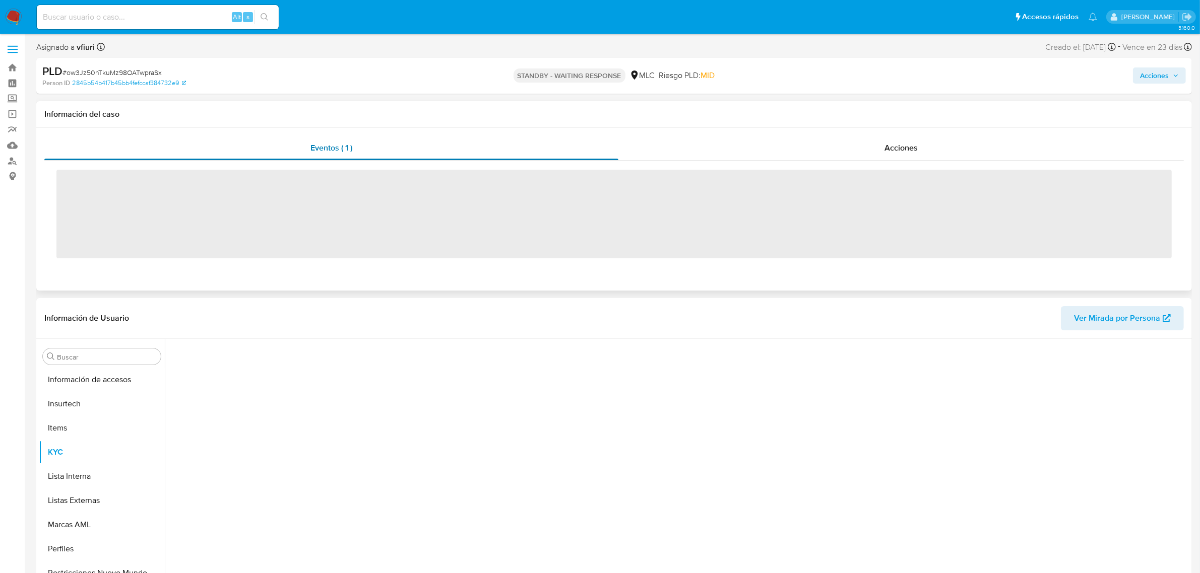
scroll to position [425, 0]
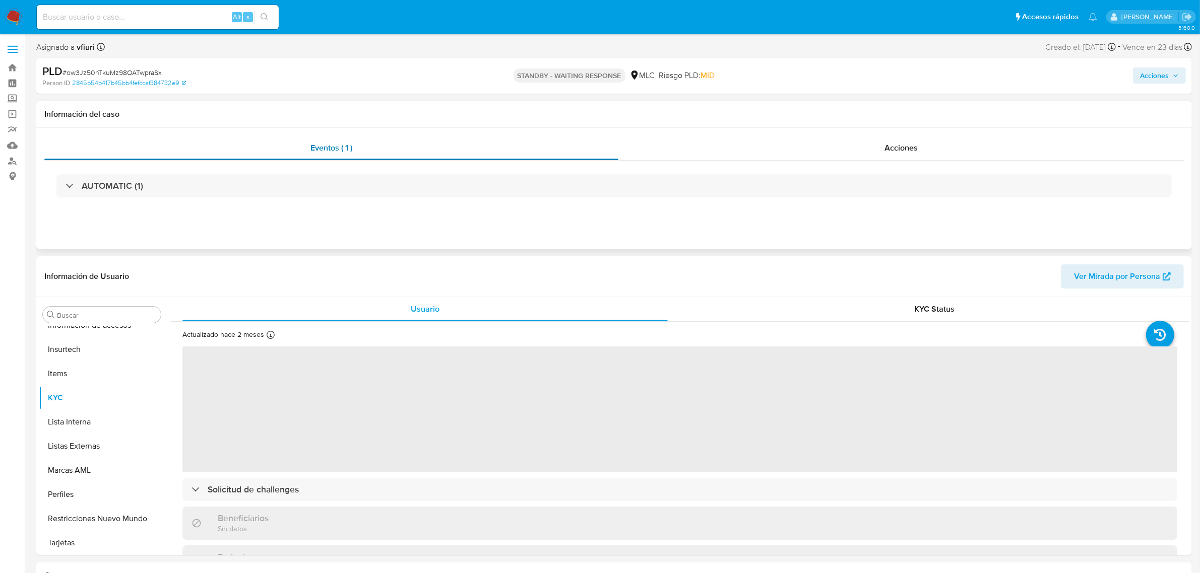
select select "10"
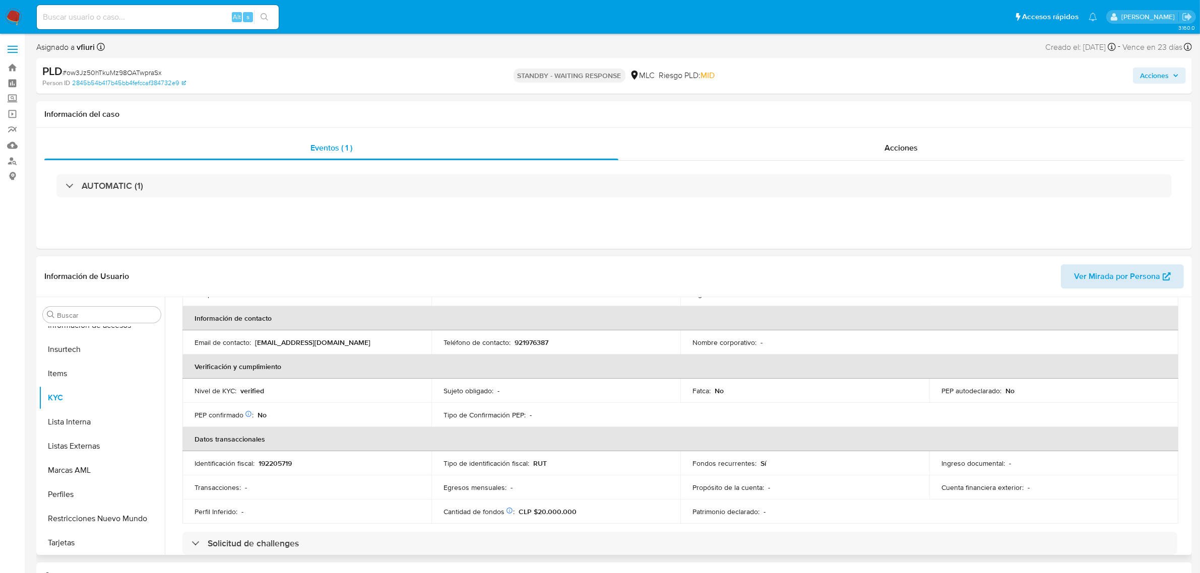
scroll to position [189, 0]
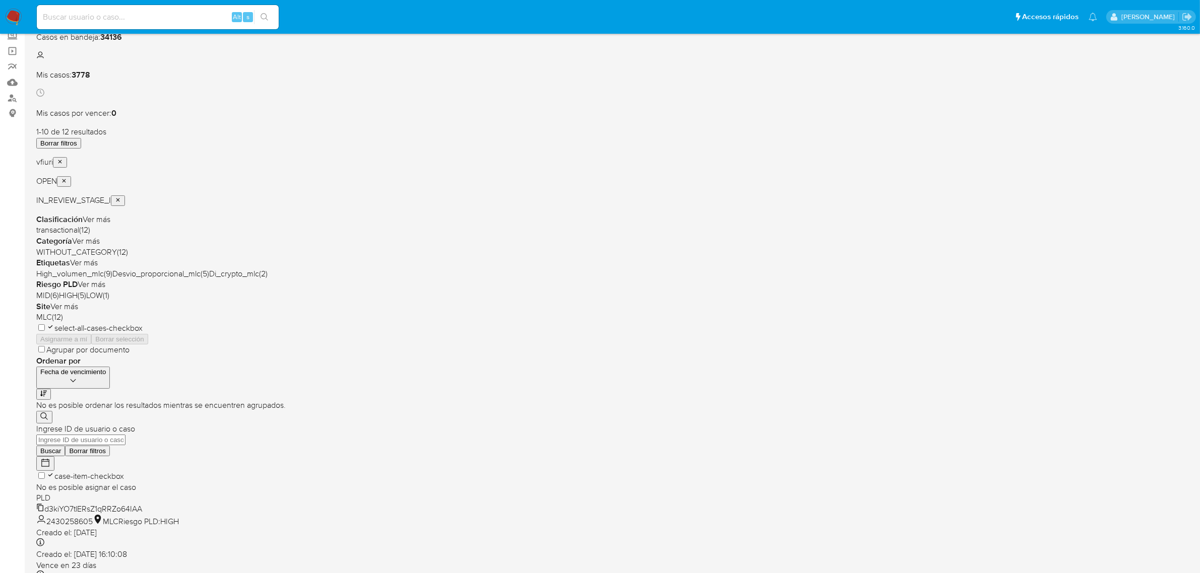
scroll to position [258, 0]
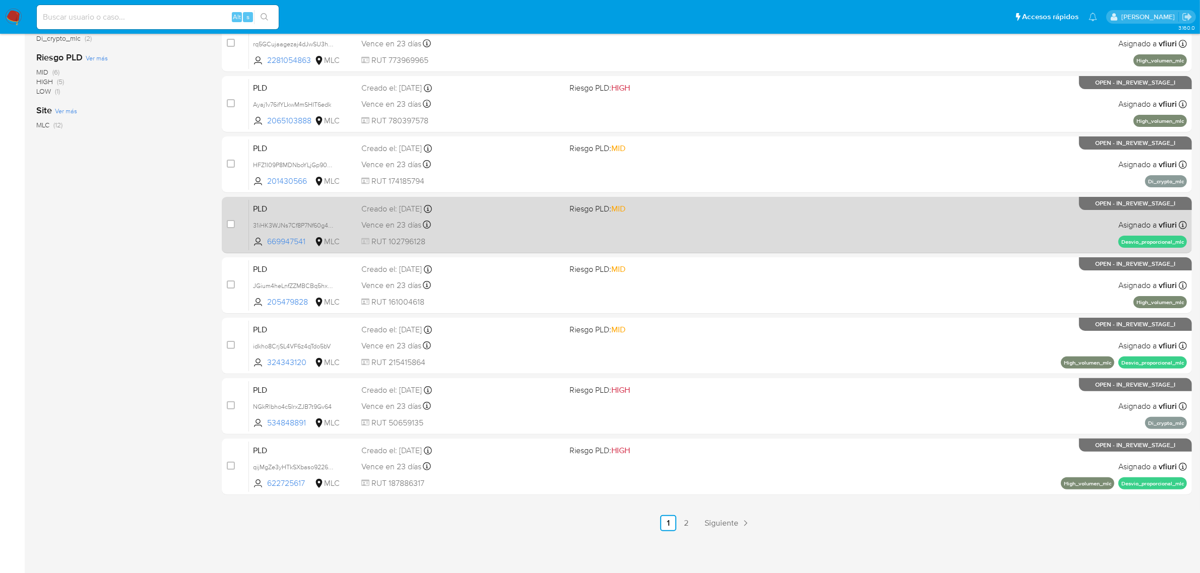
click at [753, 242] on div "PLD 31iHK3WJNs7Cf8P7Nf60g4cu 669947541 MLC Riesgo PLD: MID Creado el: 12/07/202…" at bounding box center [718, 225] width 938 height 51
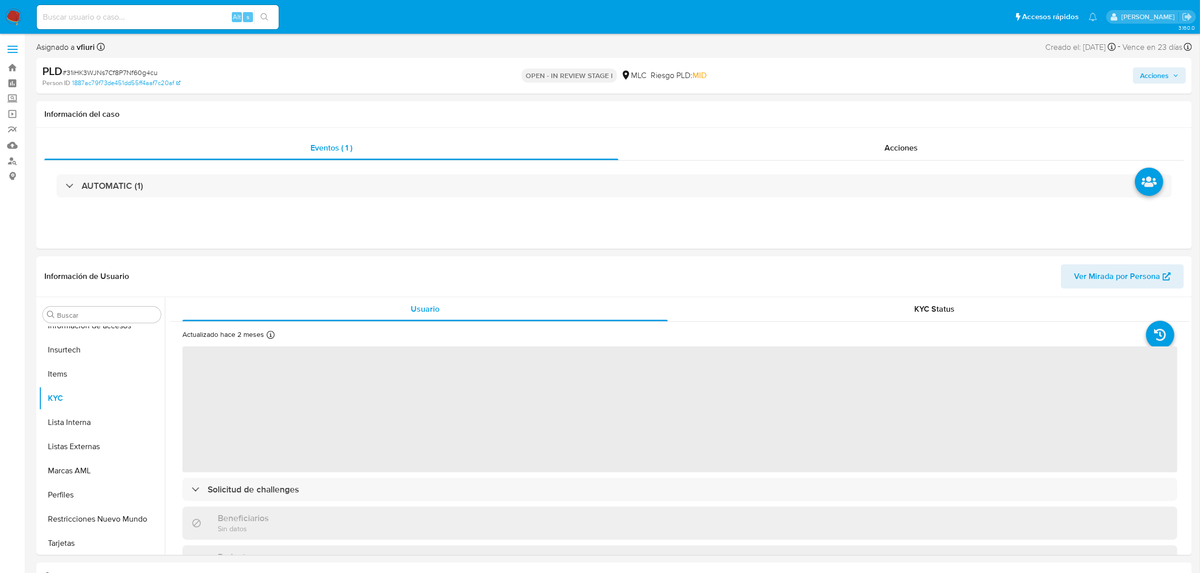
scroll to position [425, 0]
select select "10"
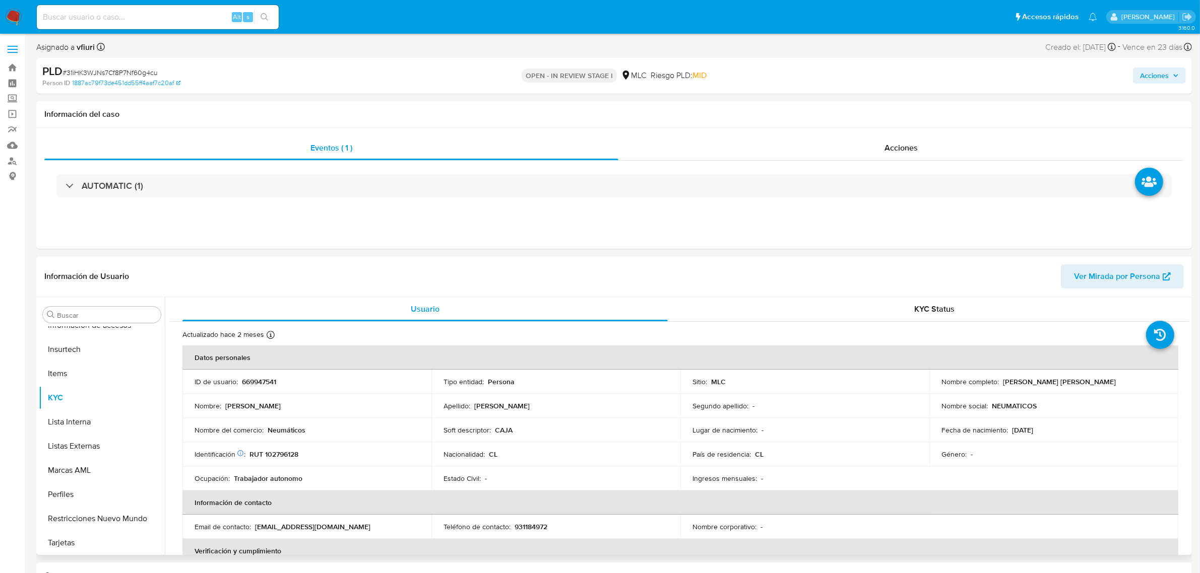
click at [250, 385] on p "669947541" at bounding box center [259, 381] width 34 height 9
copy p "669947541"
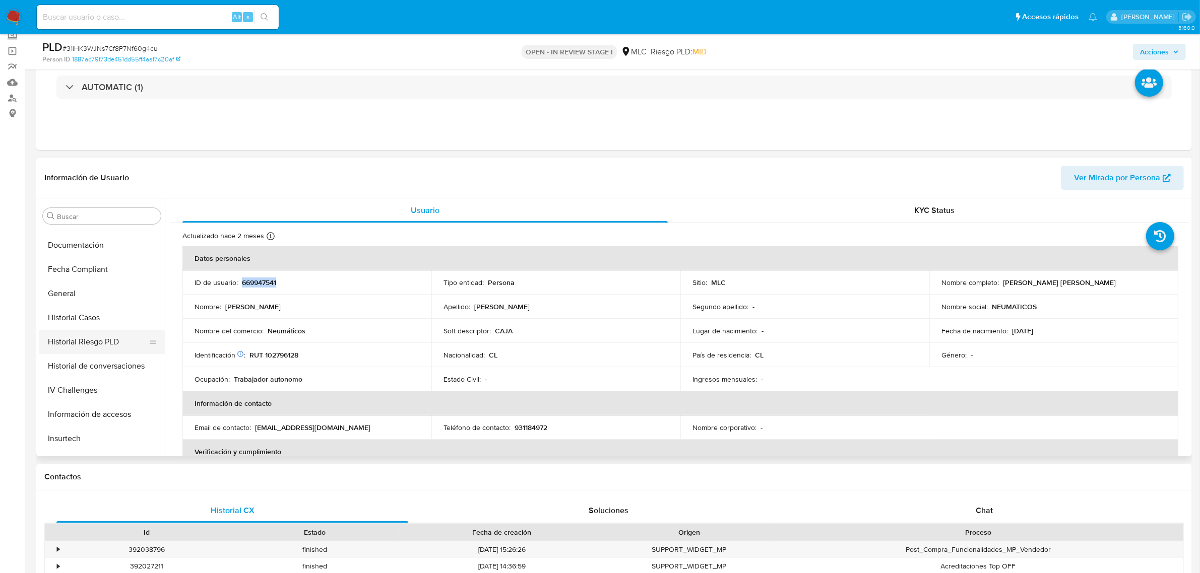
scroll to position [236, 0]
click at [73, 291] on button "General" at bounding box center [98, 295] width 118 height 24
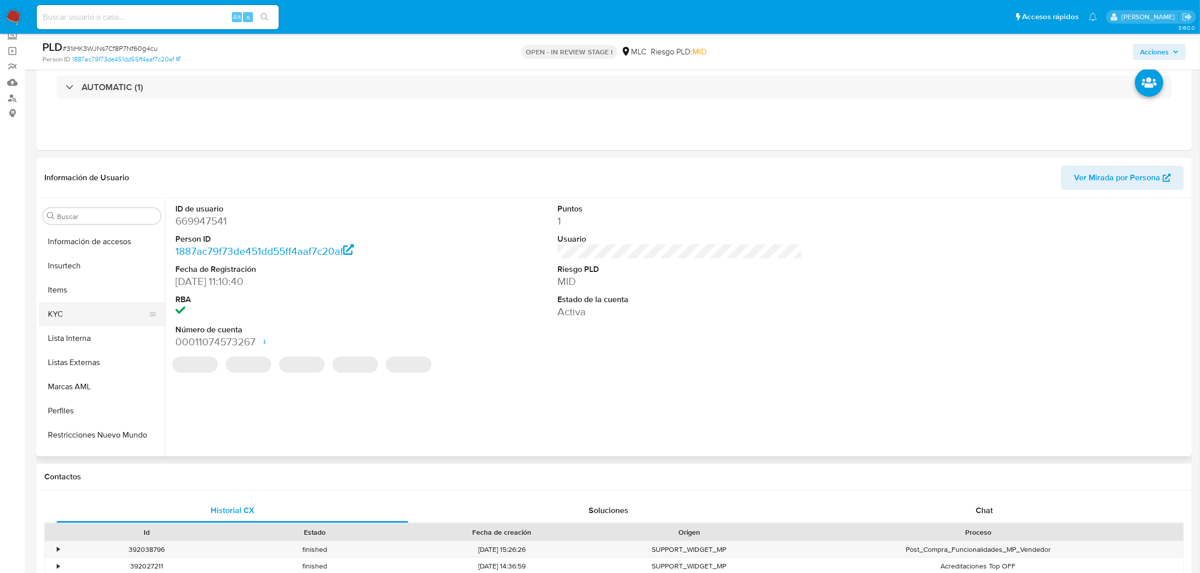
scroll to position [425, 0]
click at [77, 302] on button "KYC" at bounding box center [98, 299] width 118 height 24
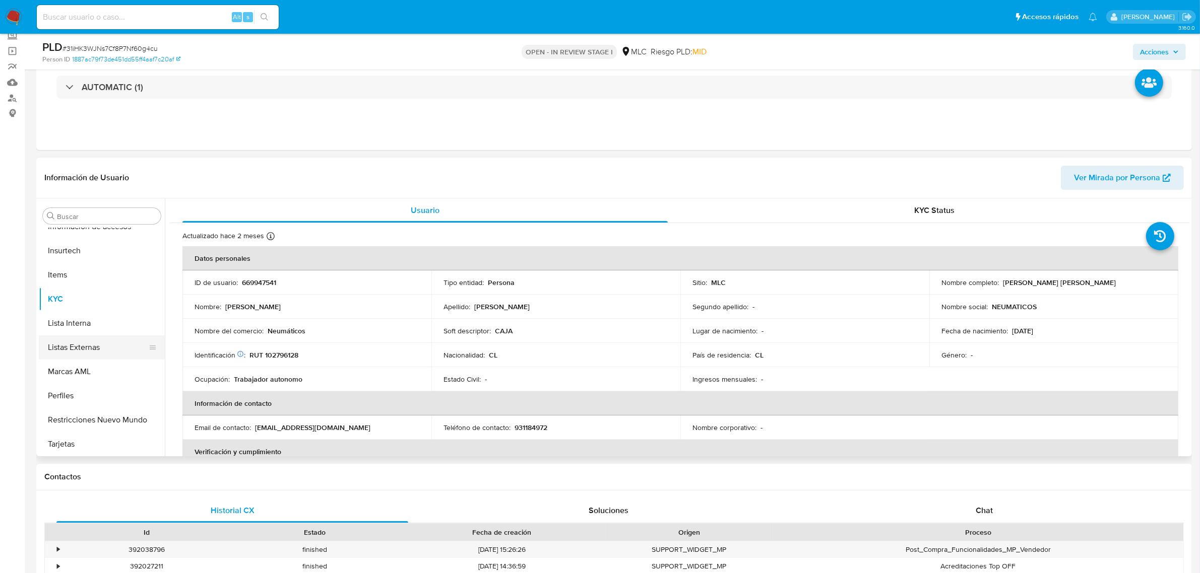
scroll to position [236, 0]
click at [73, 325] on button "Historial Casos" at bounding box center [98, 319] width 118 height 24
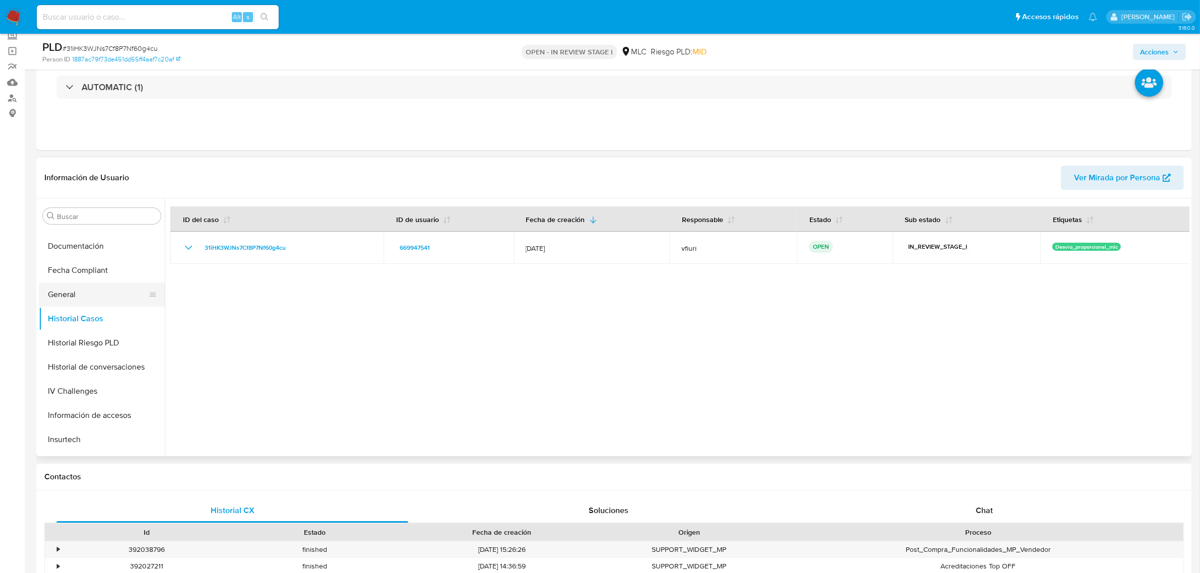
click at [71, 293] on button "General" at bounding box center [98, 295] width 118 height 24
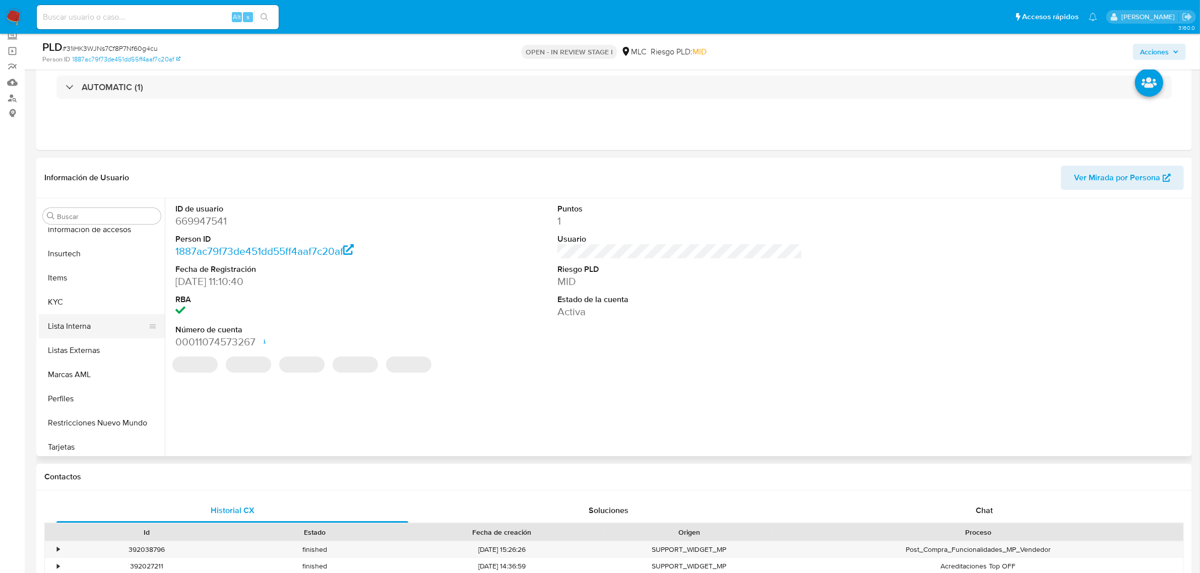
scroll to position [425, 0]
click at [75, 296] on button "KYC" at bounding box center [98, 299] width 118 height 24
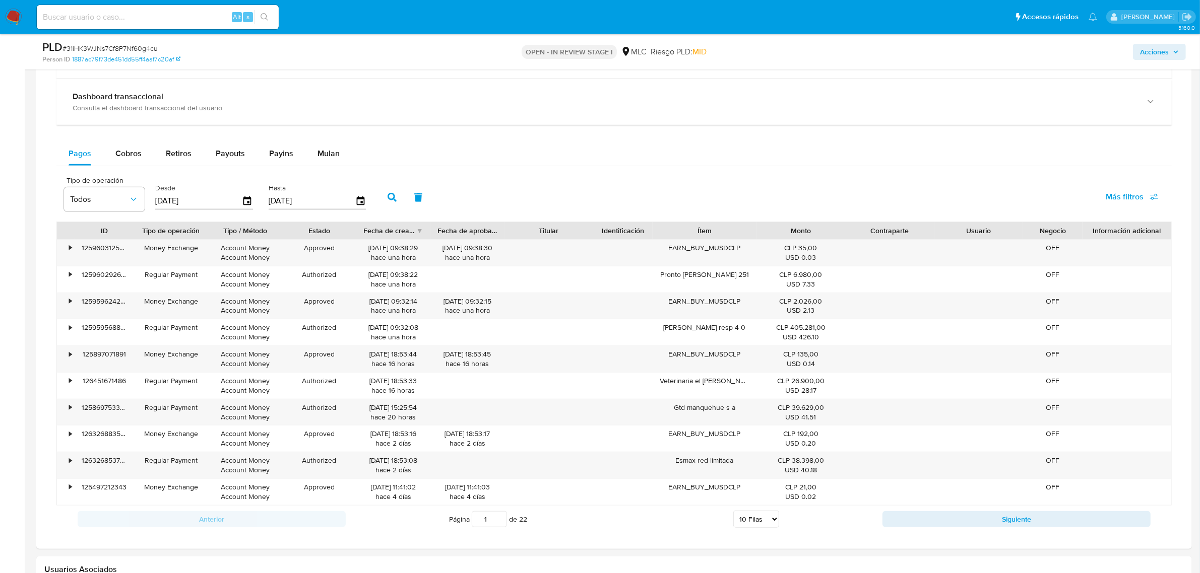
scroll to position [693, 0]
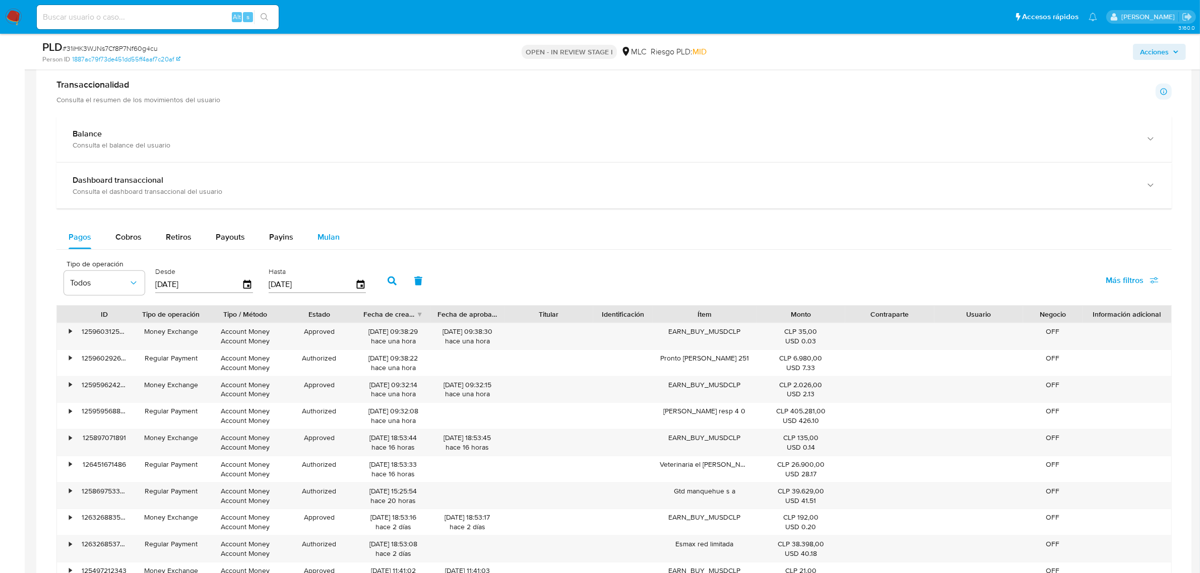
click at [336, 247] on div "Mulan" at bounding box center [328, 237] width 22 height 24
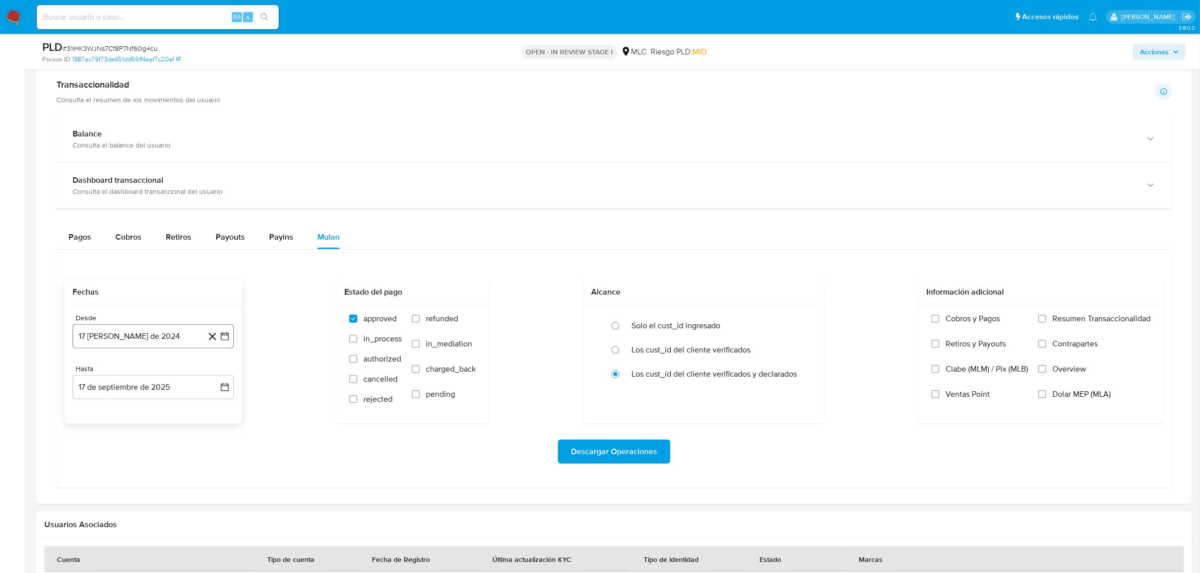
click at [224, 337] on icon "button" at bounding box center [225, 337] width 8 height 8
click at [211, 375] on icon "Mes siguiente" at bounding box center [216, 373] width 12 height 12
click at [126, 457] on button "11" at bounding box center [133, 450] width 16 height 16
click at [223, 335] on icon "button" at bounding box center [225, 337] width 10 height 10
click at [112, 446] on button "10" at bounding box center [113, 450] width 16 height 16
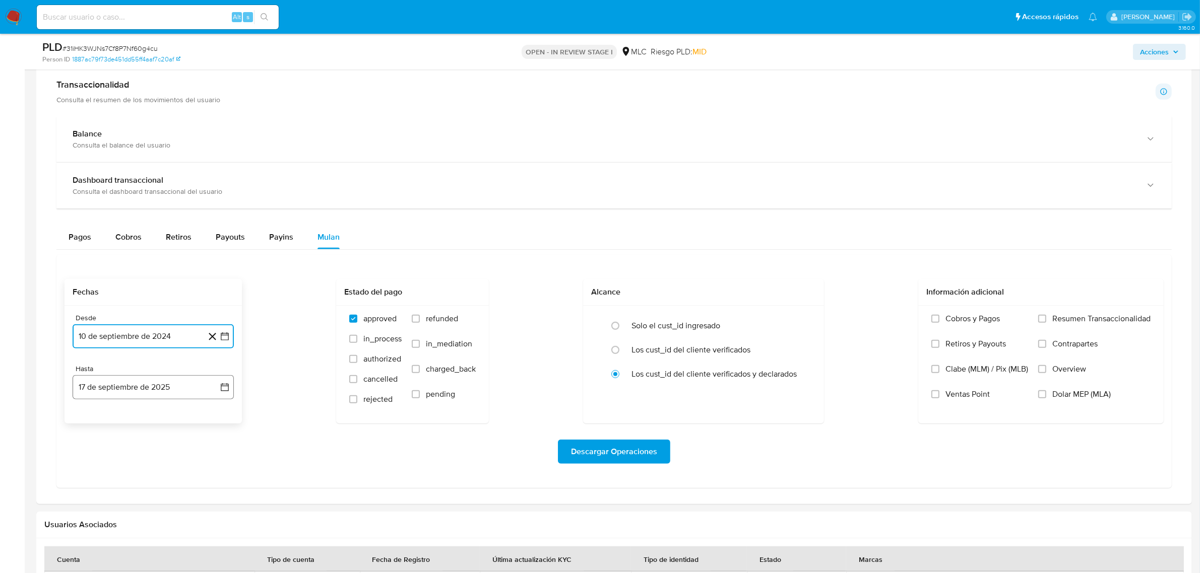
click at [221, 391] on icon "button" at bounding box center [225, 388] width 8 height 8
click at [109, 486] on button "9" at bounding box center [113, 481] width 16 height 16
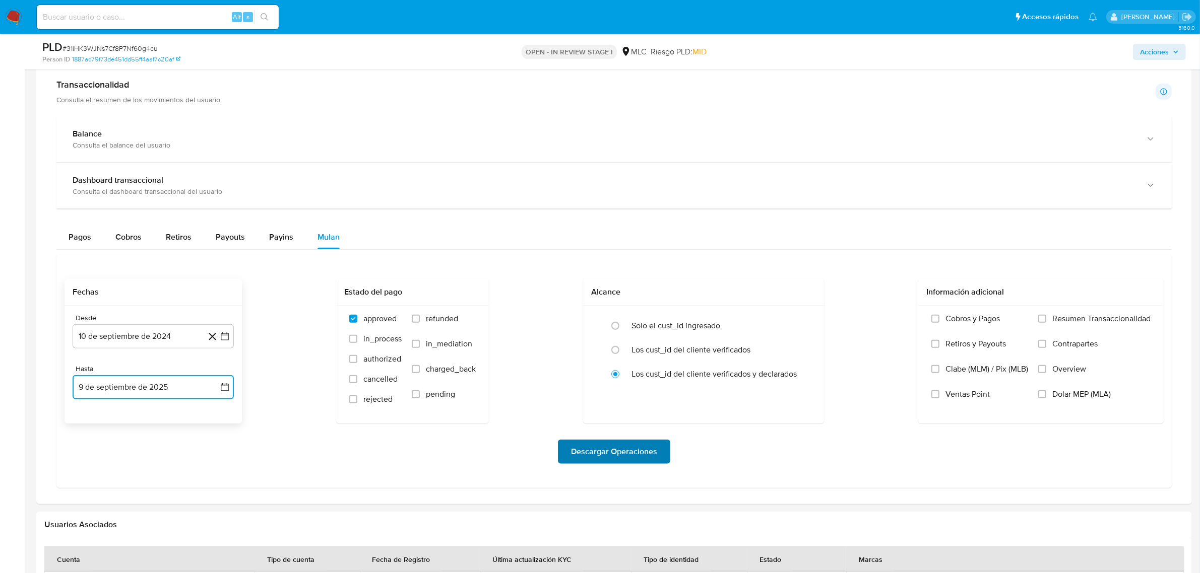
click at [652, 450] on span "Descargar Operaciones" at bounding box center [614, 452] width 86 height 22
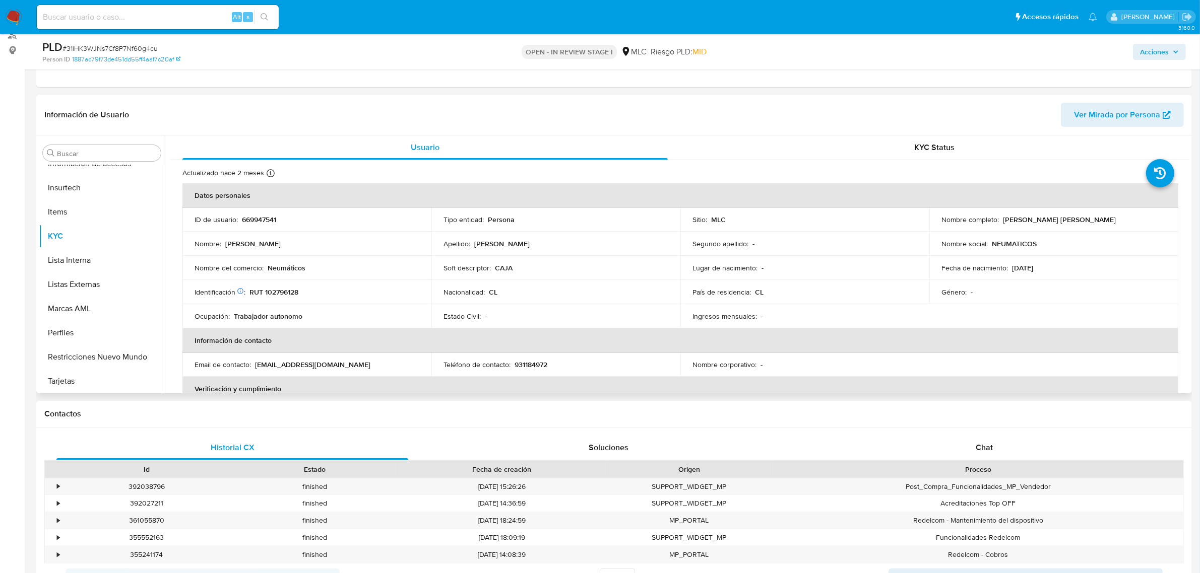
scroll to position [0, 0]
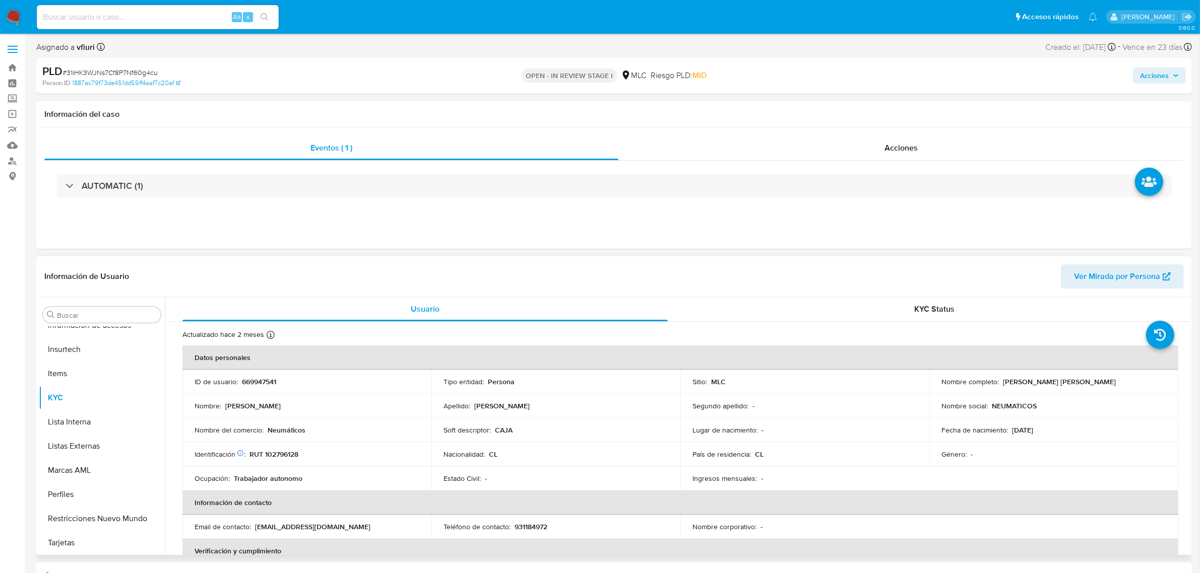
click at [267, 381] on p "669947541" at bounding box center [259, 381] width 34 height 9
copy p "669947541"
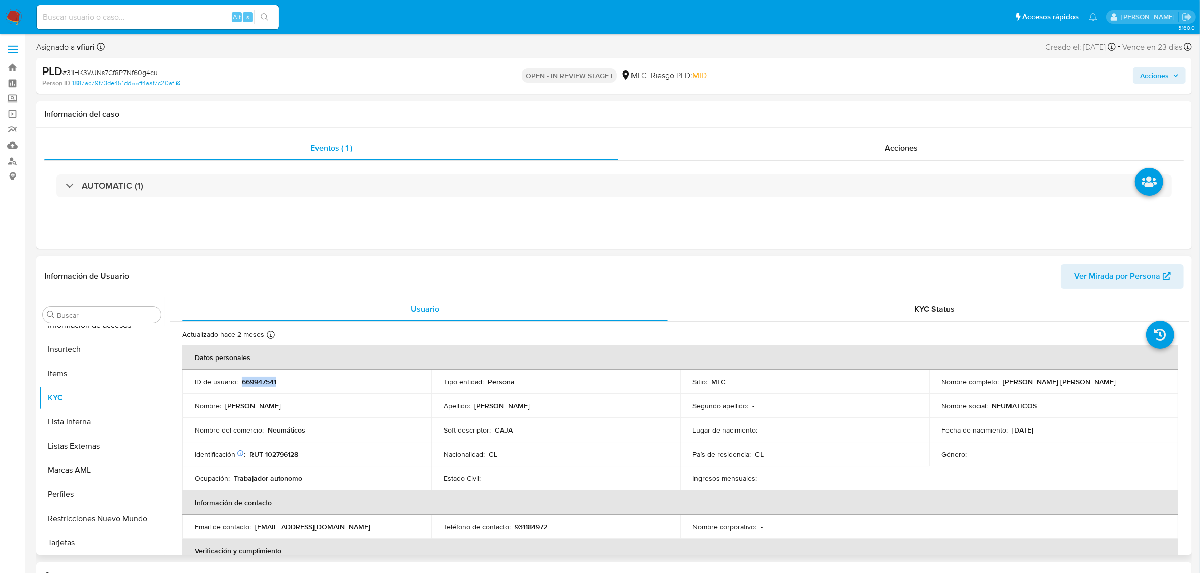
copy p "669947541"
click at [129, 72] on span "# 31iHK3WJNs7Cf8P7Nf60g4cu" at bounding box center [109, 73] width 95 height 10
copy span "31iHK3WJNs7Cf8P7Nf60g4cu"
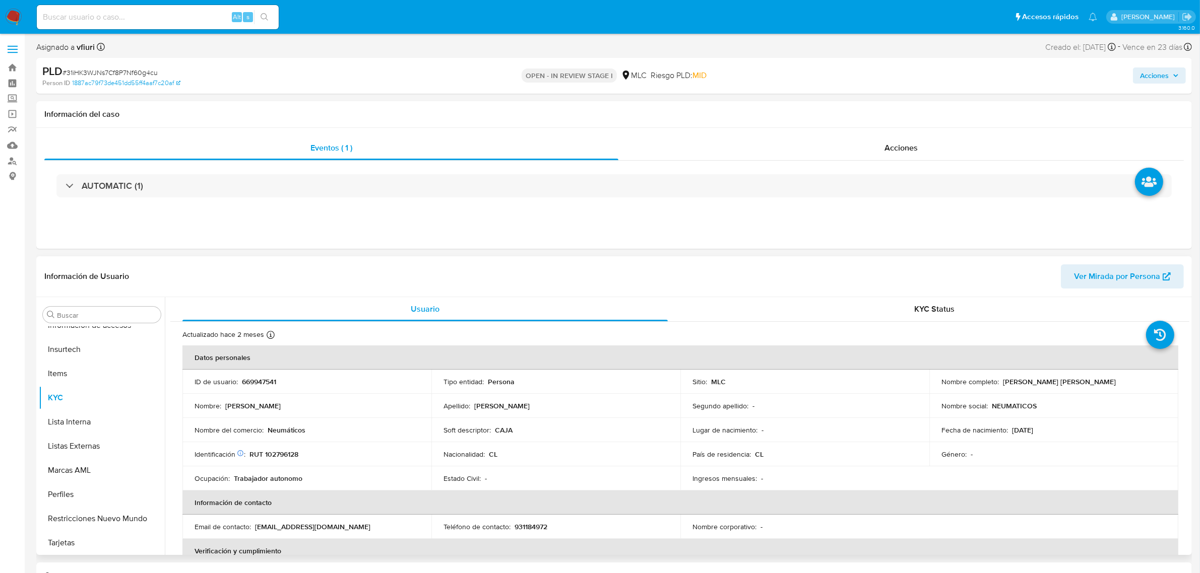
click at [285, 456] on p "RUT 102796128" at bounding box center [273, 454] width 49 height 9
copy p "102796128"
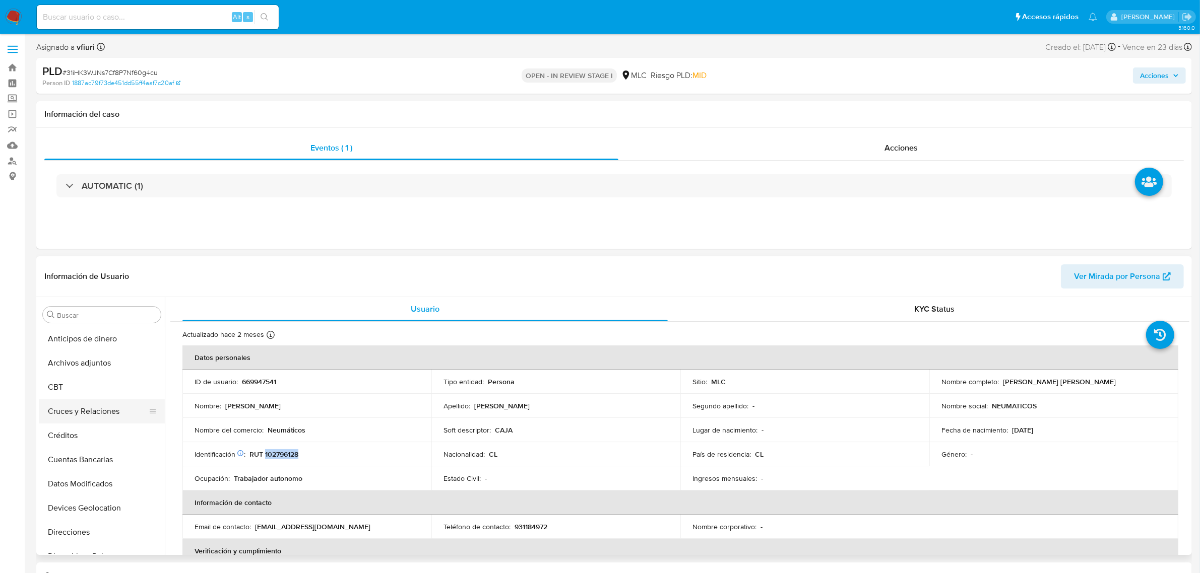
click at [86, 415] on button "Cruces y Relaciones" at bounding box center [98, 412] width 118 height 24
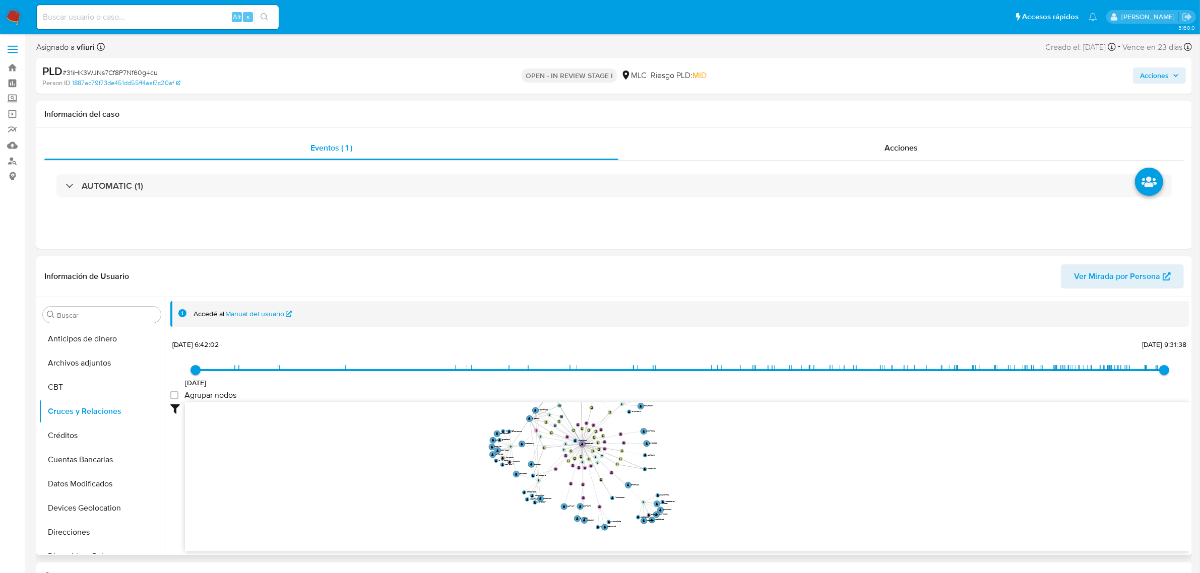
drag, startPoint x: 756, startPoint y: 421, endPoint x: 774, endPoint y: 442, distance: 27.2
click at [774, 442] on icon "device-66fdd0e51b3b7bf530312548  user-22401699  22401699 user-669947541  669…" at bounding box center [687, 476] width 1004 height 146
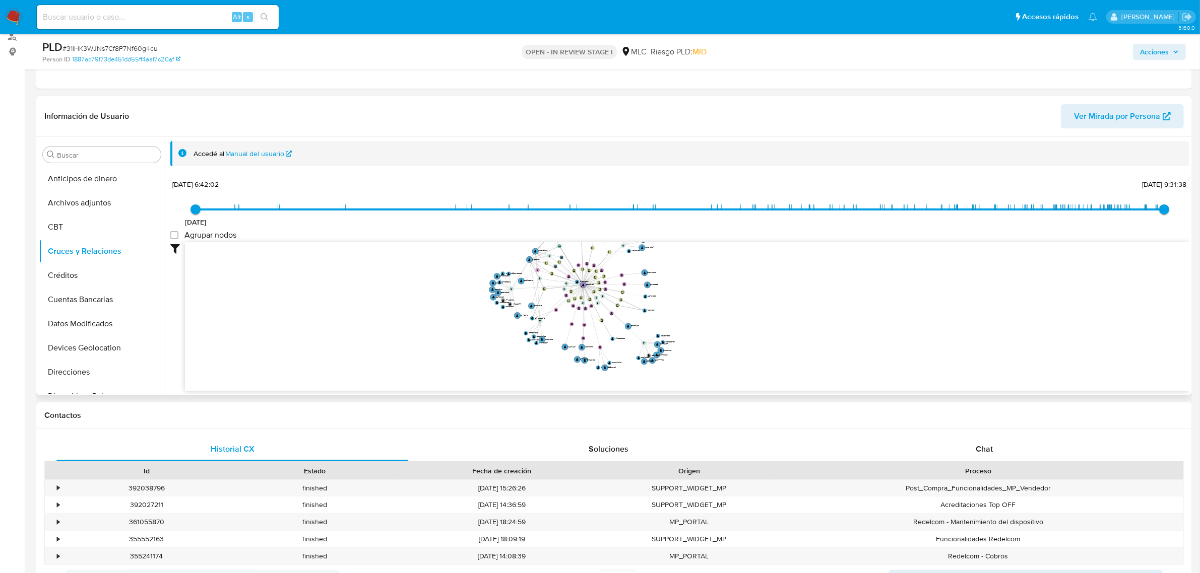
scroll to position [126, 0]
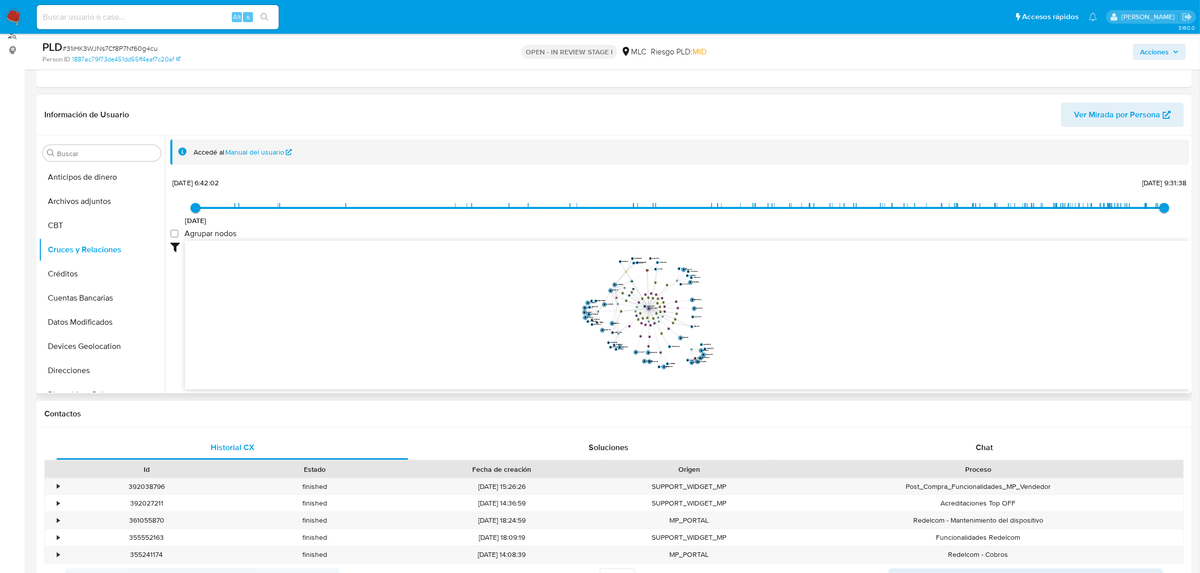
drag, startPoint x: 744, startPoint y: 315, endPoint x: 770, endPoint y: 336, distance: 32.3
click at [770, 336] on icon "device-66fdd0e51b3b7bf530312548  user-22401699  22401699 user-669947541  669…" at bounding box center [687, 314] width 1004 height 146
drag, startPoint x: 761, startPoint y: 345, endPoint x: 758, endPoint y: 338, distance: 7.5
click at [758, 338] on icon "device-66fdd0e51b3b7bf530312548  user-22401699  22401699 user-669947541  669…" at bounding box center [687, 314] width 1004 height 146
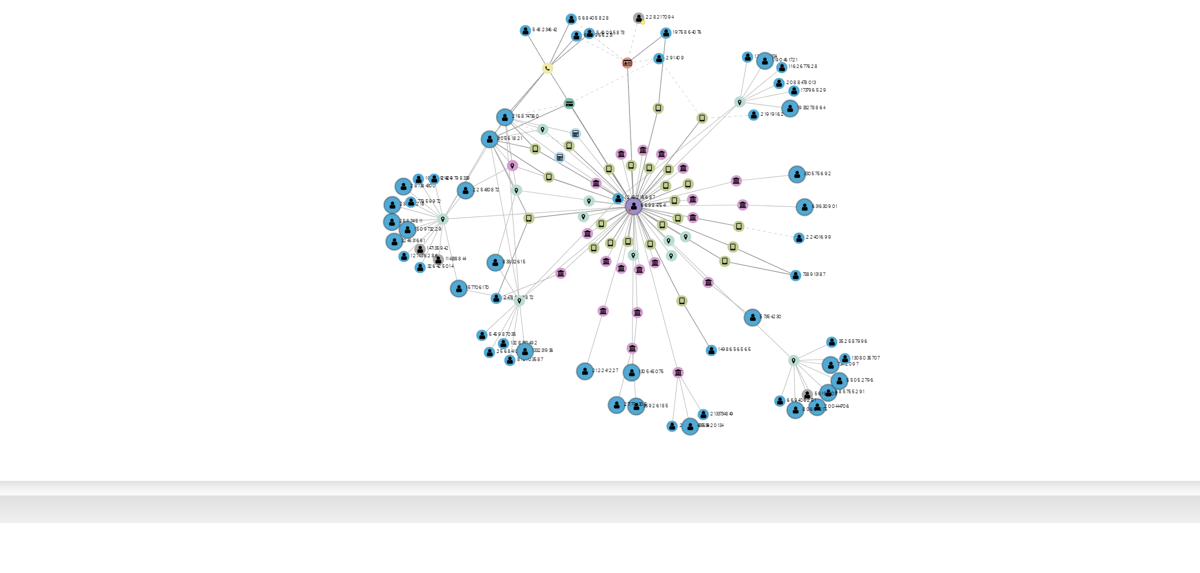
drag, startPoint x: 560, startPoint y: 281, endPoint x: 561, endPoint y: 290, distance: 9.6
click at [561, 290] on icon "device-66fdd0e51b3b7bf530312548  user-22401699  22401699 user-669947541  669…" at bounding box center [687, 314] width 1004 height 146
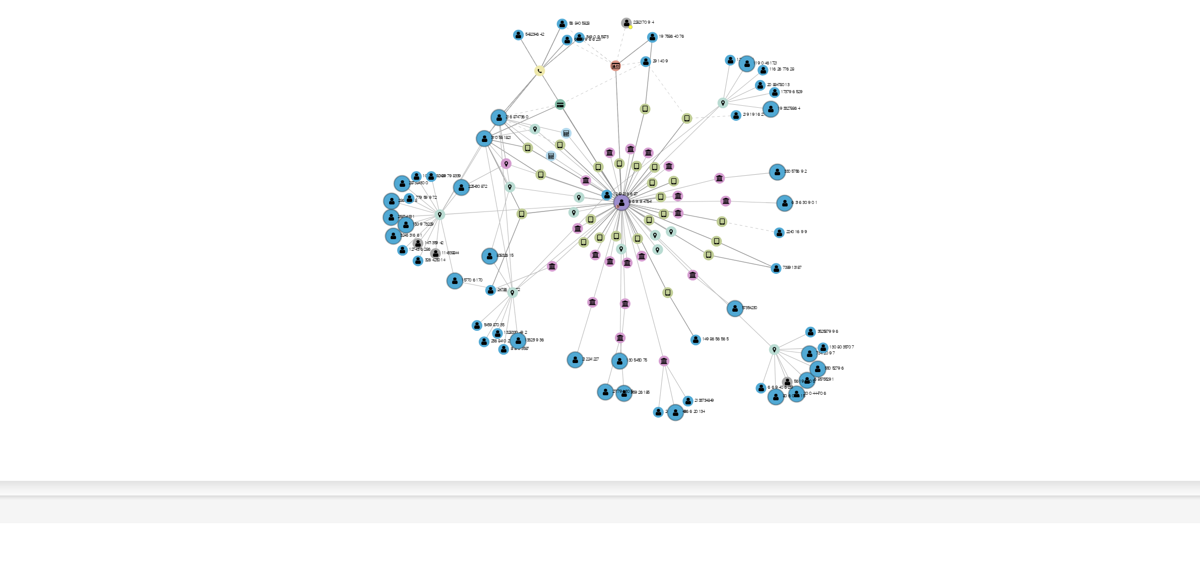
scroll to position [0, 0]
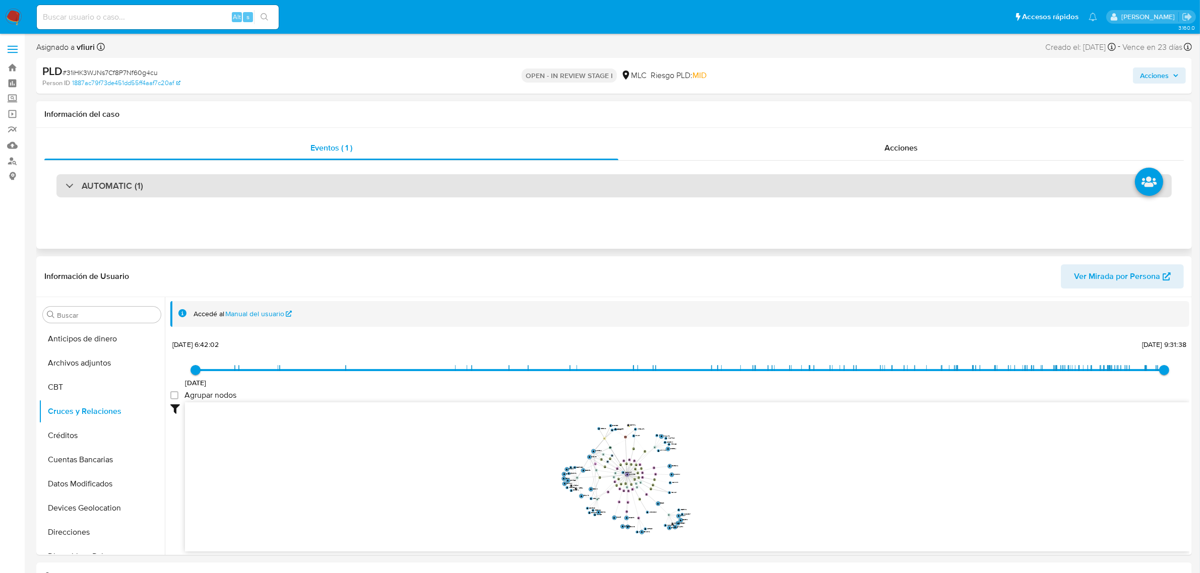
drag, startPoint x: 657, startPoint y: 187, endPoint x: 649, endPoint y: 185, distance: 8.0
click at [656, 187] on div "AUTOMATIC (1)" at bounding box center [613, 185] width 1115 height 23
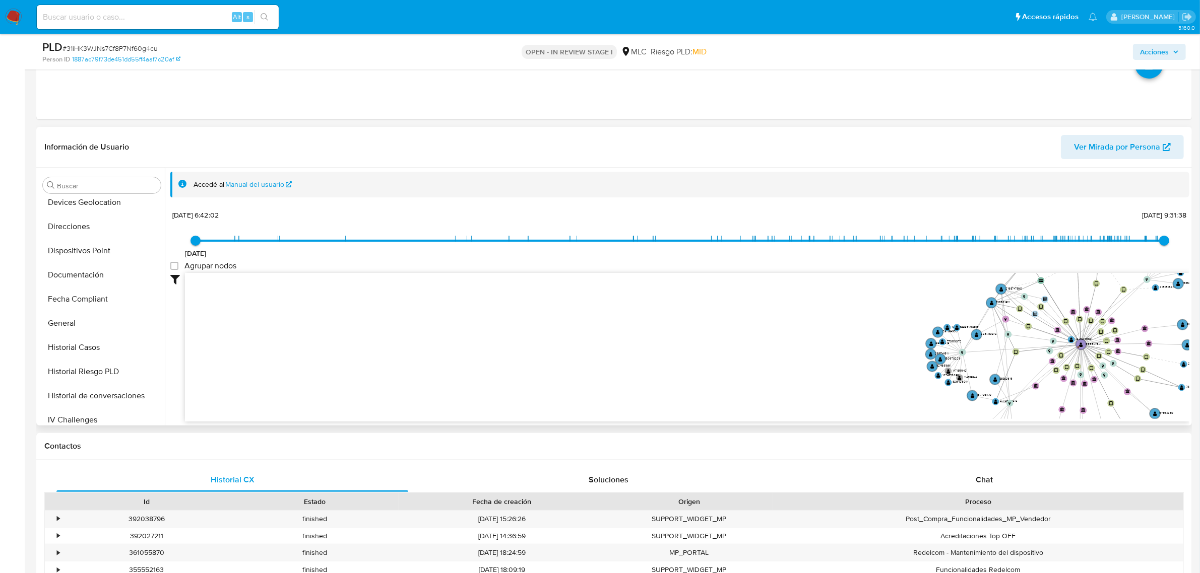
scroll to position [315, 0]
click at [69, 370] on button "KYC" at bounding box center [98, 378] width 118 height 24
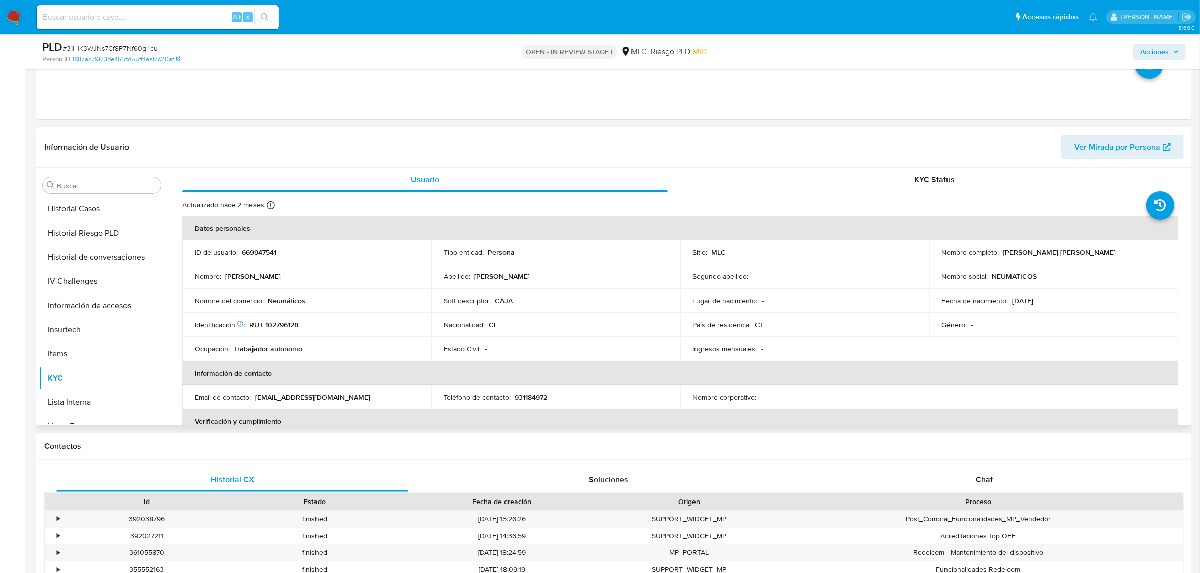
click at [275, 318] on td "Identificación Nº de serie: 517981201 : RUT 102796128" at bounding box center [306, 325] width 249 height 24
click at [280, 321] on p "RUT 102796128" at bounding box center [273, 325] width 49 height 9
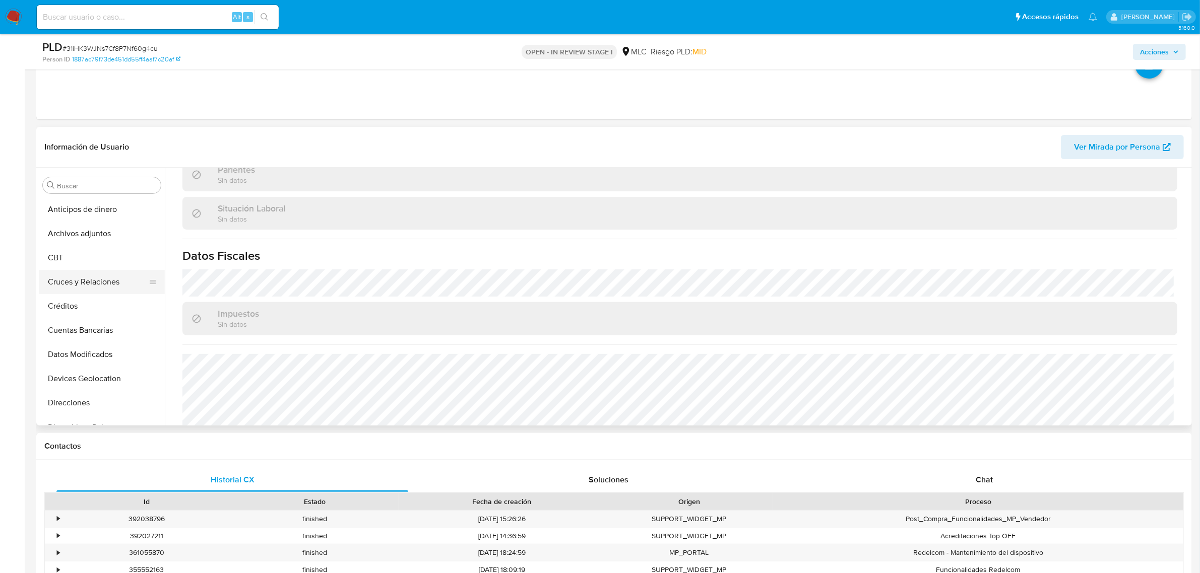
scroll to position [63, 0]
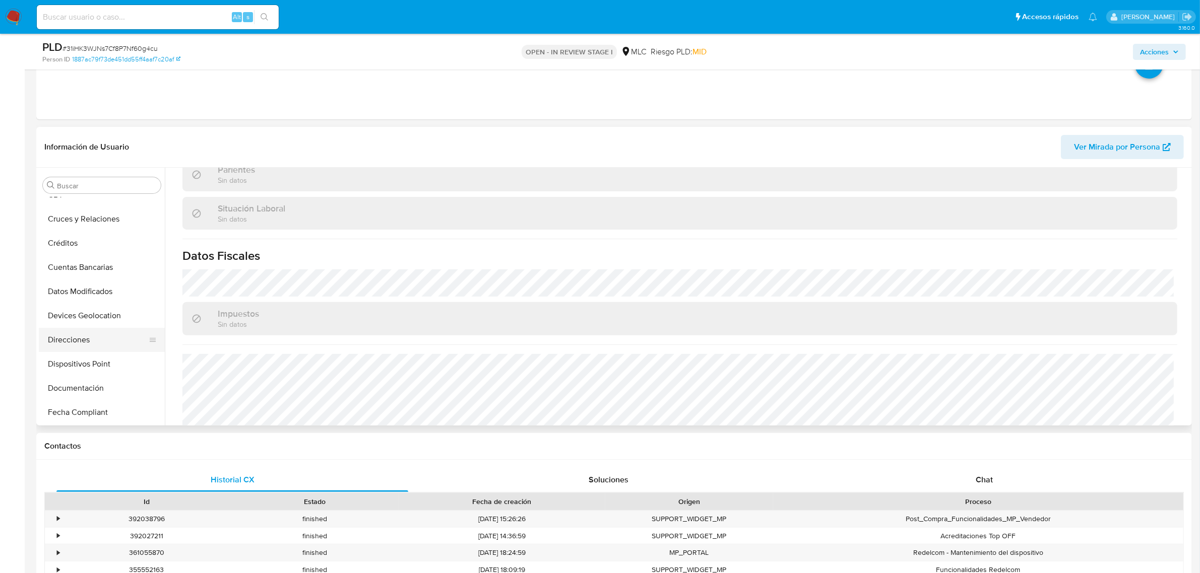
click at [97, 342] on button "Direcciones" at bounding box center [98, 340] width 118 height 24
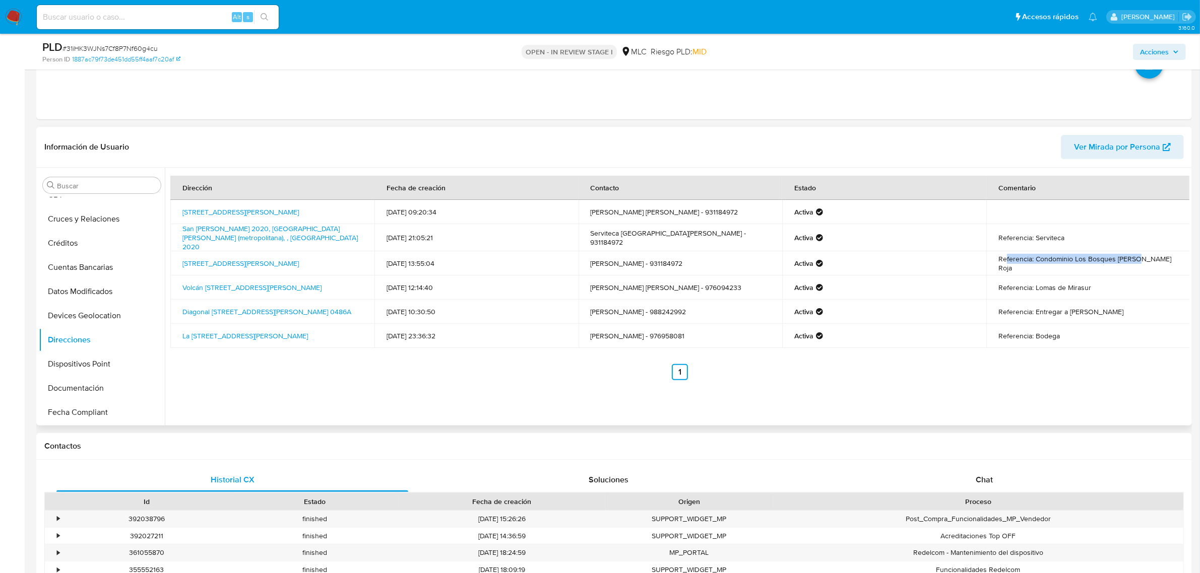
drag, startPoint x: 1001, startPoint y: 268, endPoint x: 1130, endPoint y: 263, distance: 129.1
click at [1130, 263] on td "Referencia: Condominio Los Bosques Piedra Roja" at bounding box center [1088, 263] width 204 height 24
click at [1123, 279] on td "Referencia: Lomas de Mirasur" at bounding box center [1088, 288] width 204 height 24
drag, startPoint x: 1089, startPoint y: 306, endPoint x: 1100, endPoint y: 307, distance: 11.2
click at [1100, 307] on td "Referencia: Entregar a Cynthia Luengo" at bounding box center [1088, 312] width 204 height 24
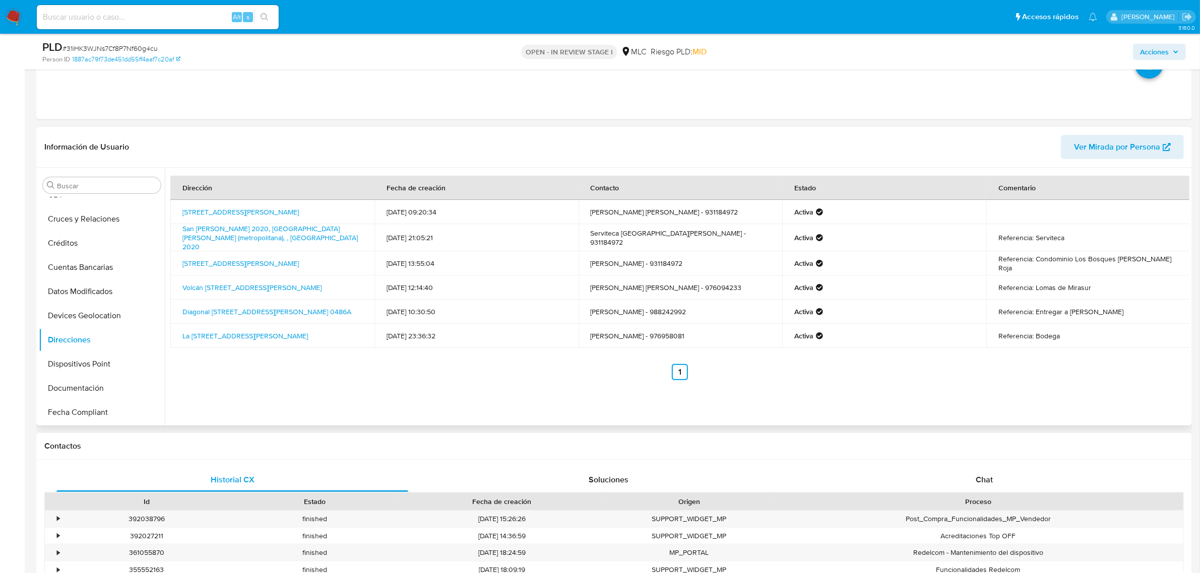
click at [1013, 240] on td "Referencia: Serviteca" at bounding box center [1088, 237] width 204 height 27
click at [222, 334] on link "La Avenida 12333, Talca, Maule, , Chile 12333" at bounding box center [244, 336] width 125 height 10
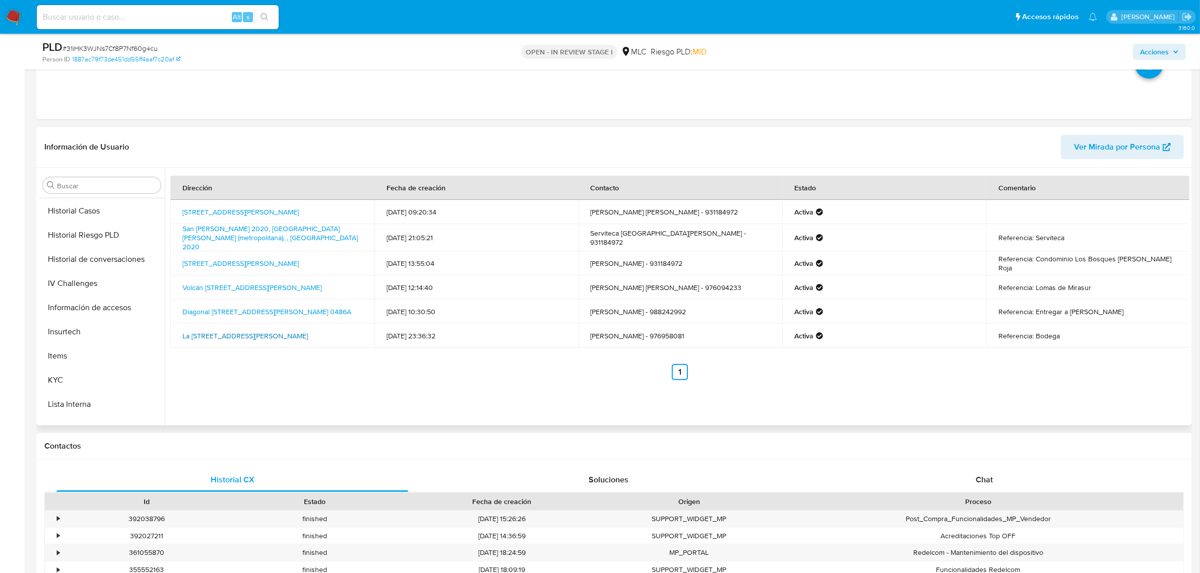
scroll to position [315, 0]
click at [53, 381] on button "KYC" at bounding box center [98, 378] width 118 height 24
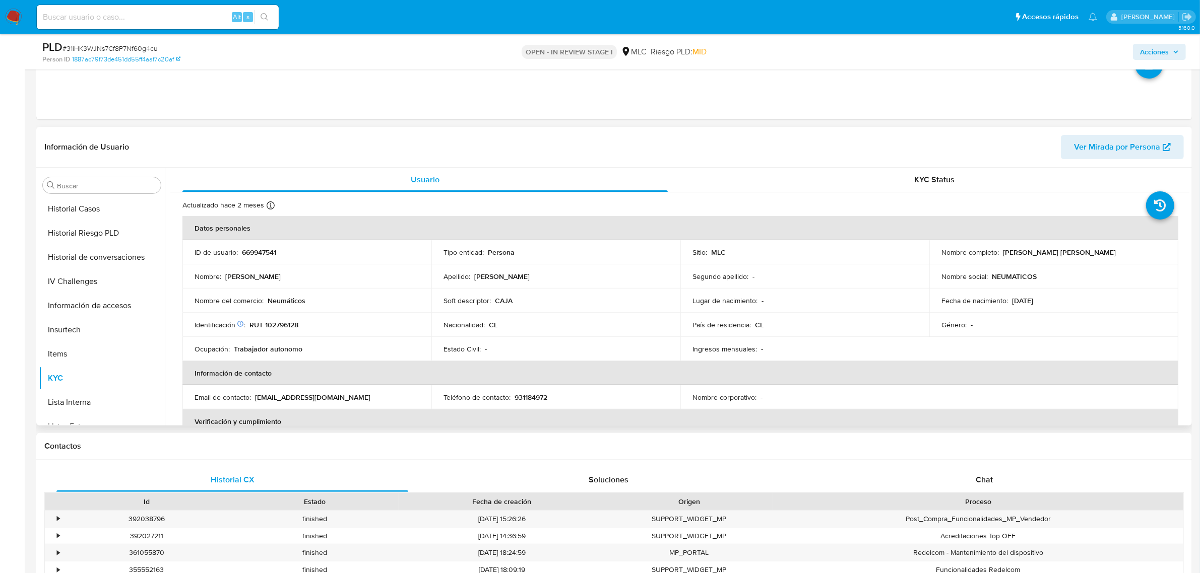
click at [291, 400] on p "[EMAIL_ADDRESS][DOMAIN_NAME]" at bounding box center [312, 397] width 115 height 9
drag, startPoint x: 999, startPoint y: 253, endPoint x: 1112, endPoint y: 253, distance: 112.4
click at [1112, 253] on div "Nombre completo : David Guilliam Evans Alday" at bounding box center [1053, 252] width 225 height 9
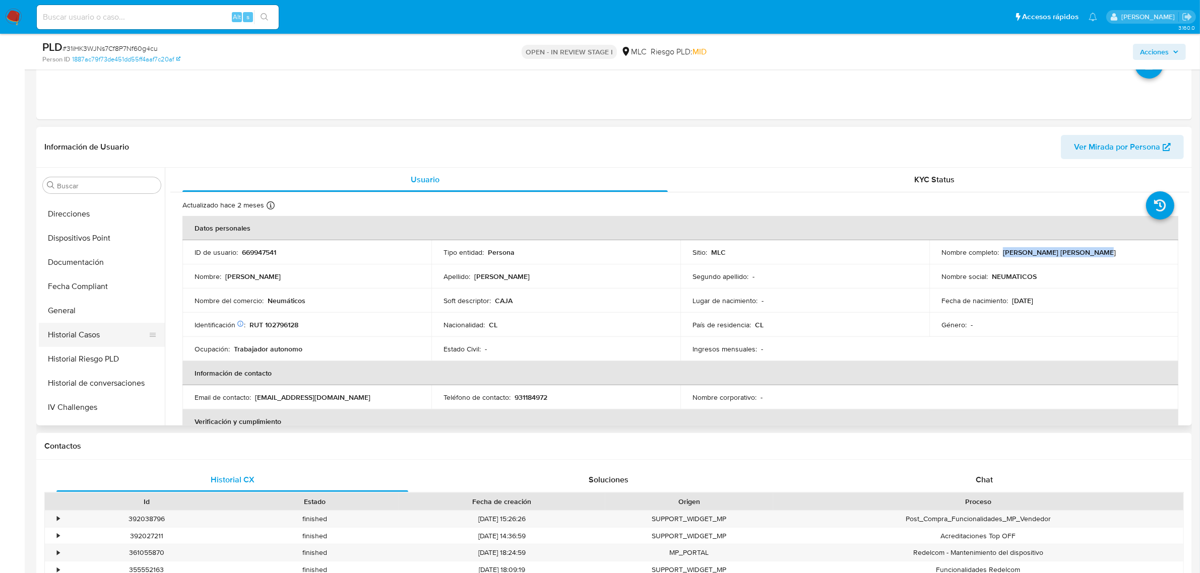
click at [86, 341] on button "Historial Casos" at bounding box center [98, 335] width 118 height 24
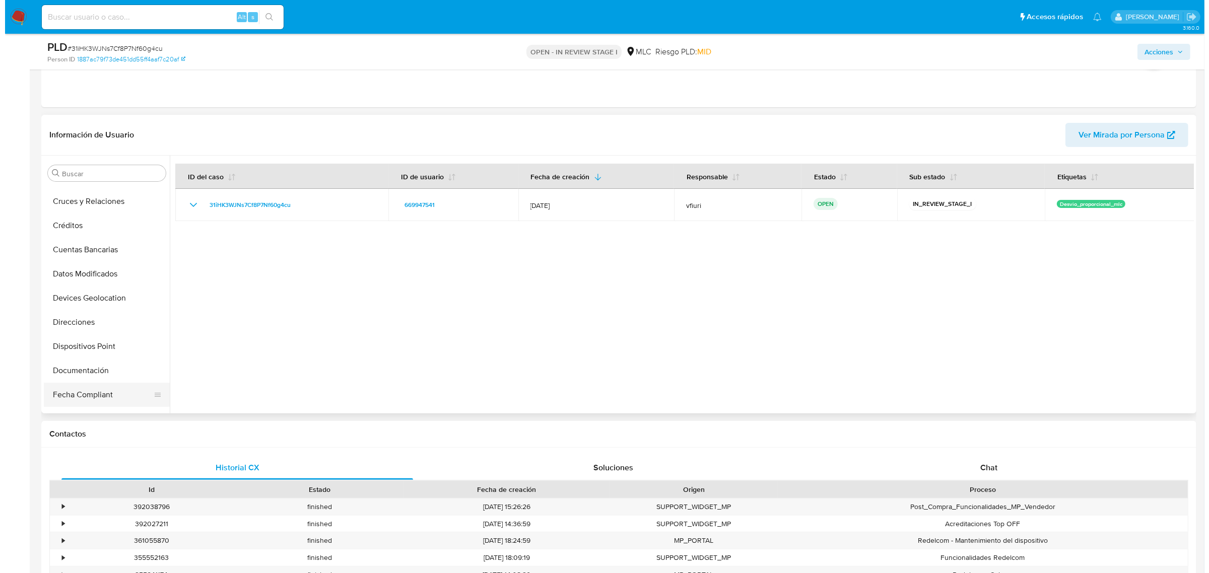
scroll to position [0, 0]
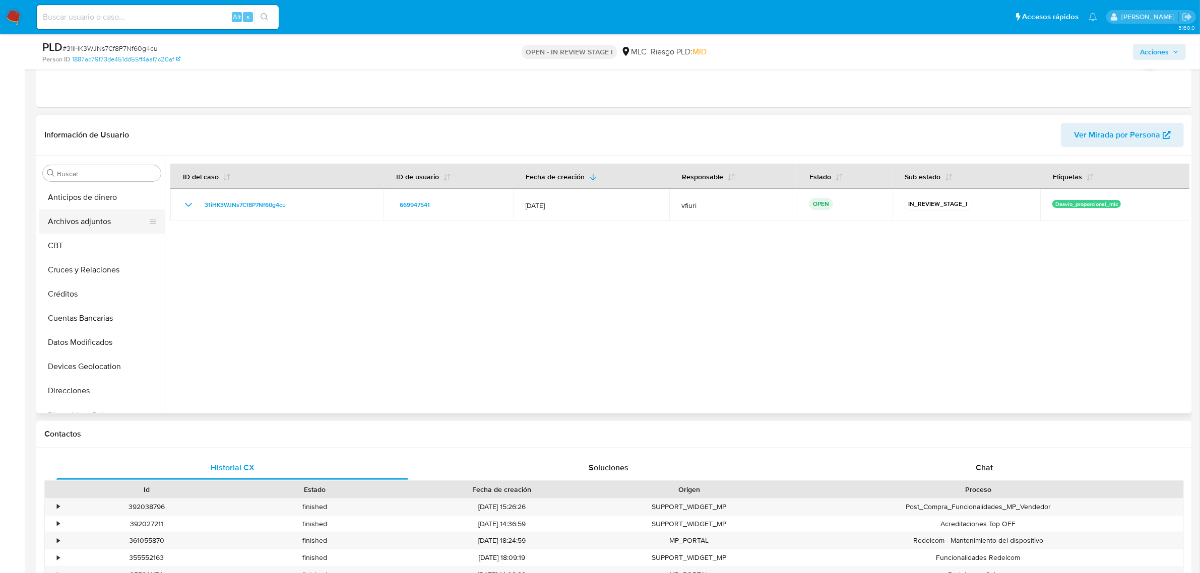
click at [77, 226] on button "Archivos adjuntos" at bounding box center [98, 222] width 118 height 24
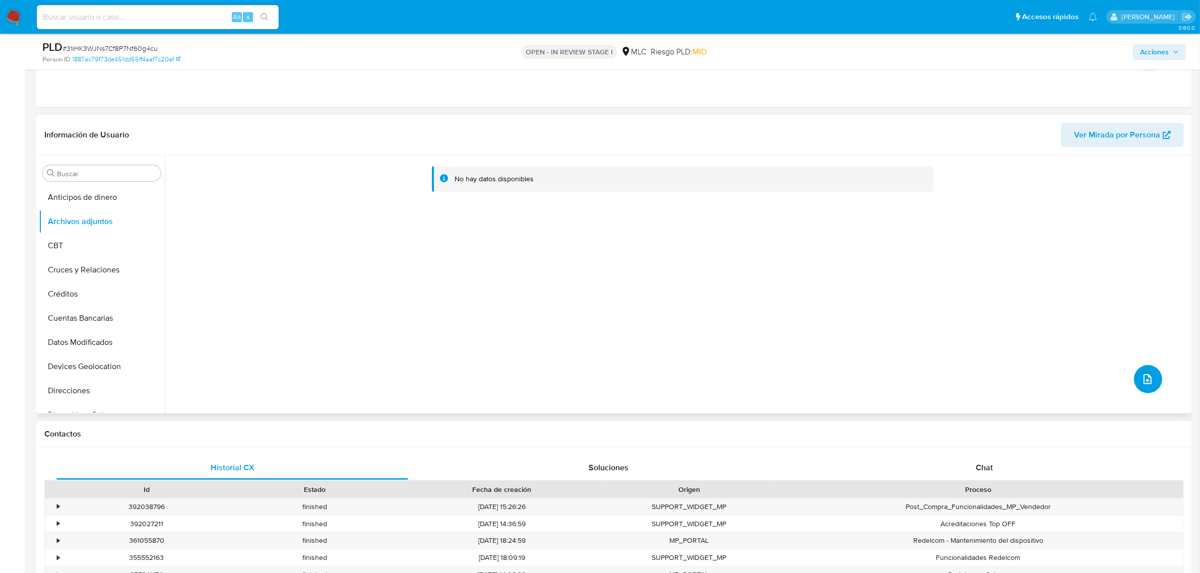
click at [1143, 378] on icon "upload-file" at bounding box center [1147, 379] width 8 height 10
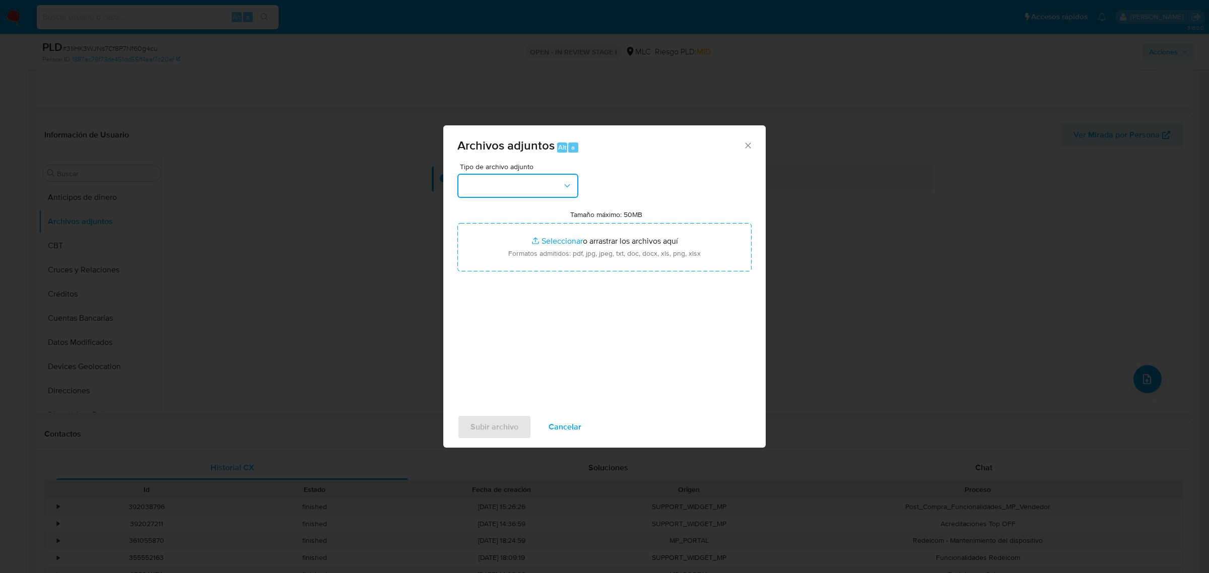
click at [541, 184] on button "button" at bounding box center [518, 186] width 121 height 24
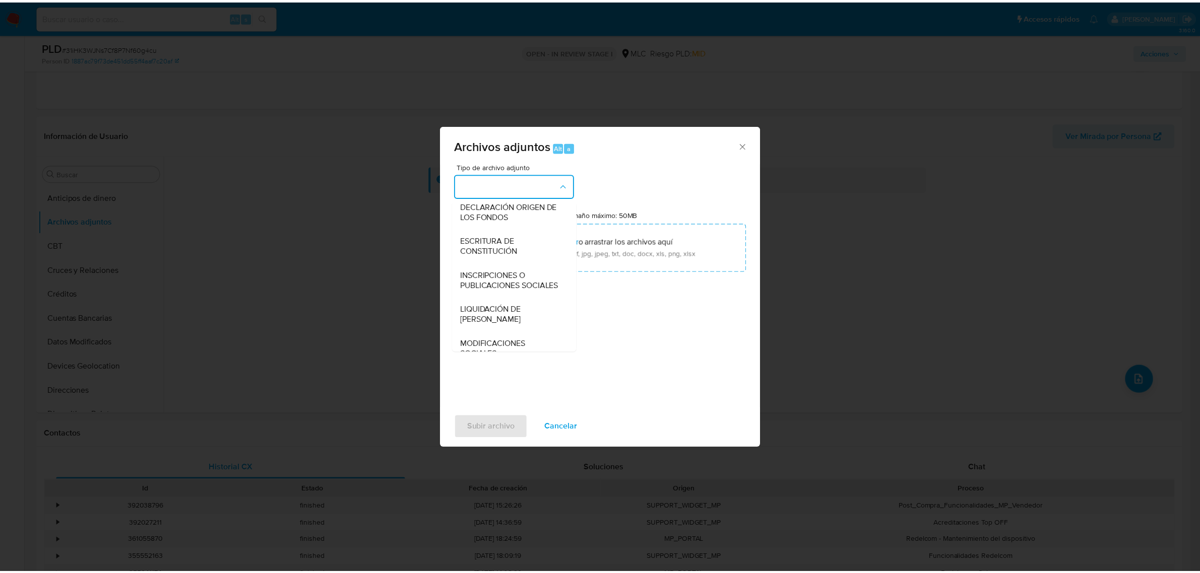
scroll to position [104, 0]
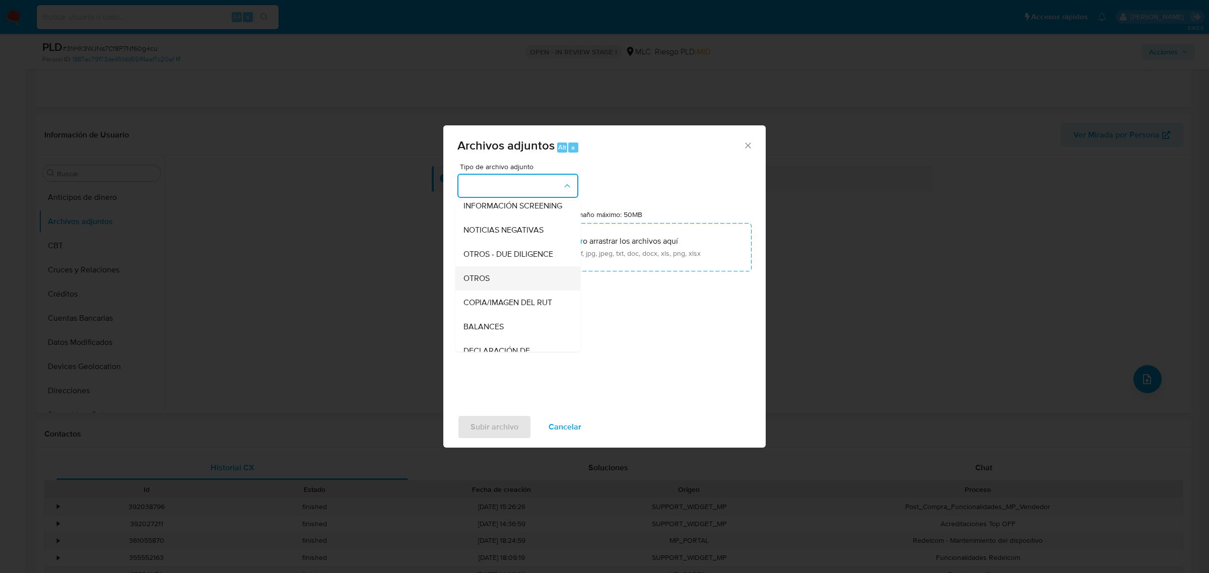
click at [517, 286] on div "OTROS" at bounding box center [515, 278] width 103 height 24
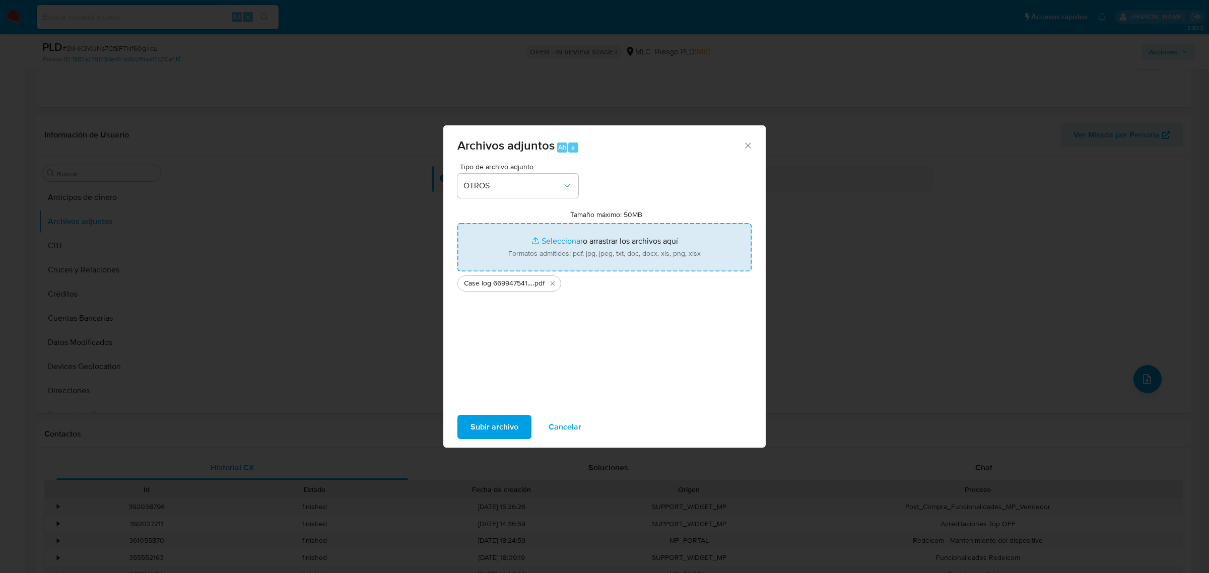
type input "C:\fakepath\Tabla 669947541.xlsx"
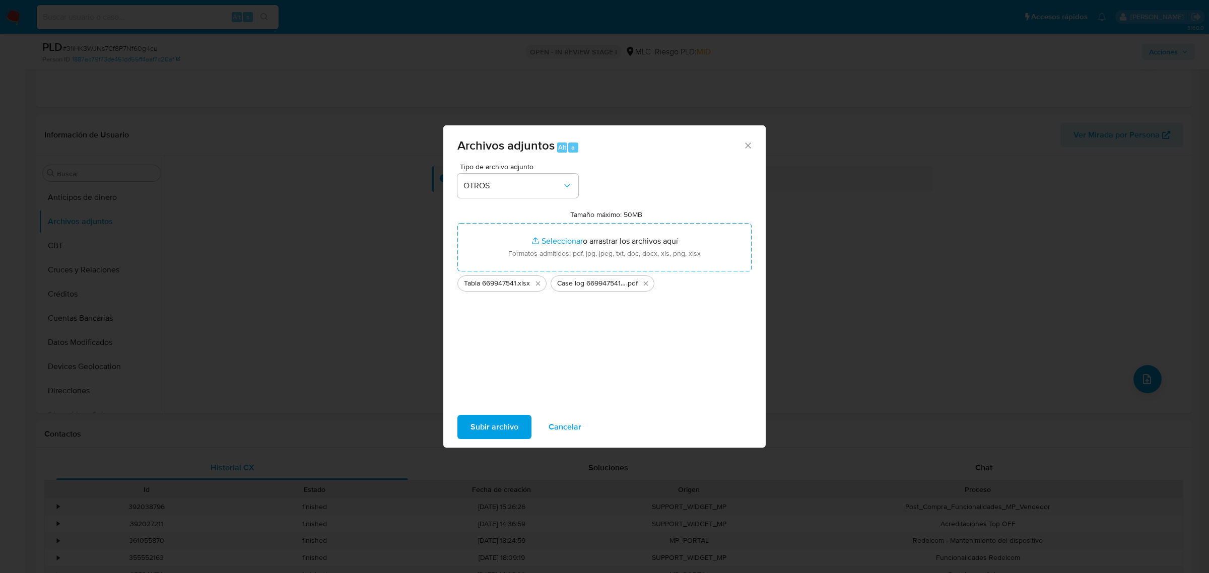
click at [505, 426] on span "Subir archivo" at bounding box center [495, 427] width 48 height 22
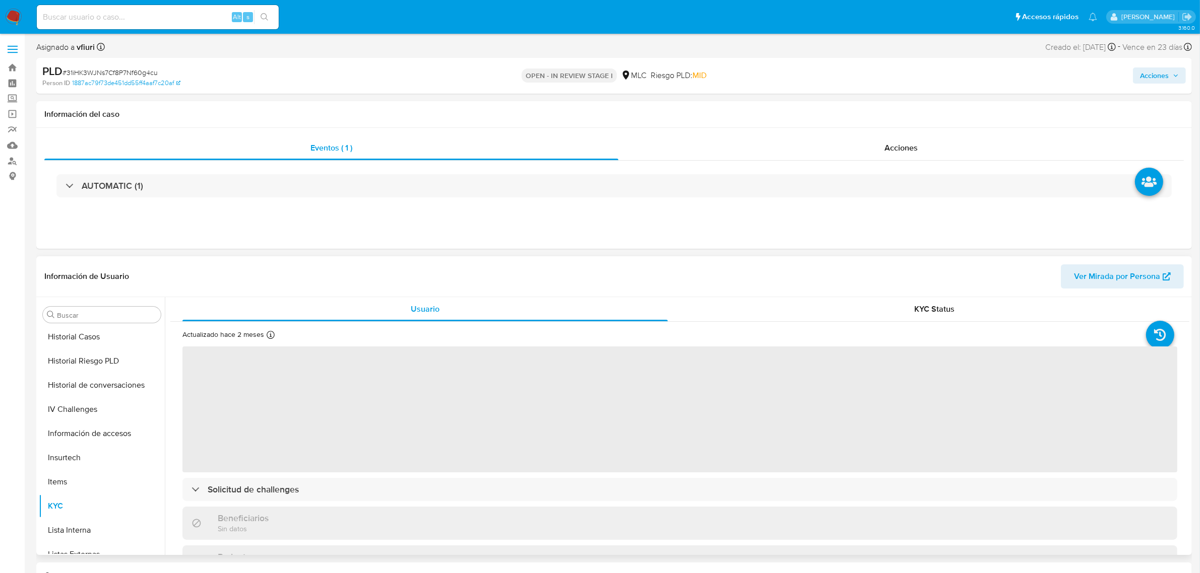
select select "10"
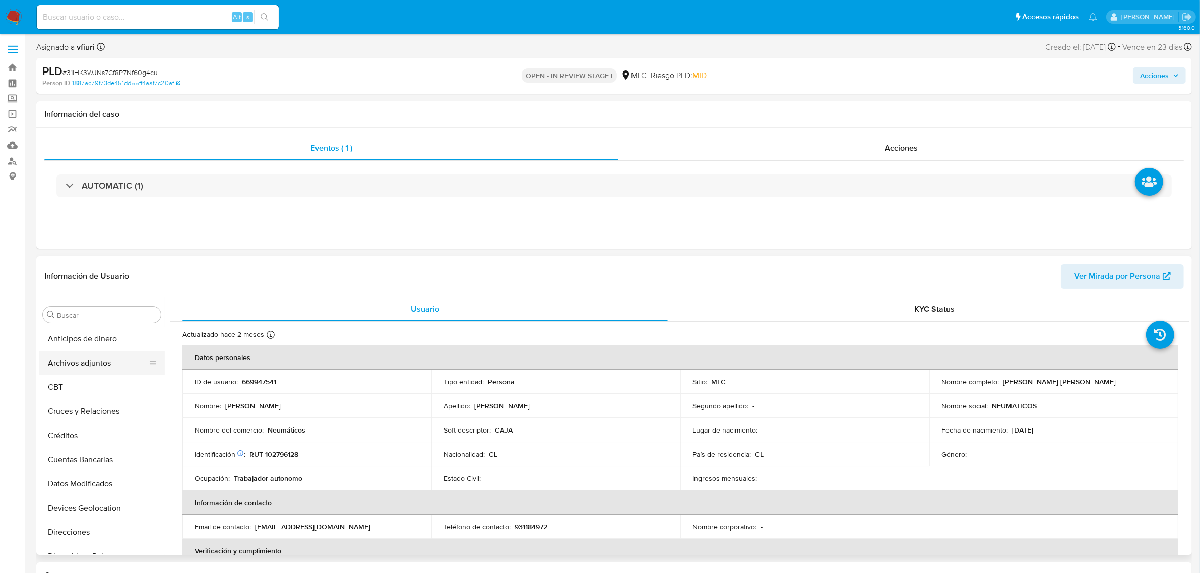
click at [89, 359] on button "Archivos adjuntos" at bounding box center [98, 363] width 118 height 24
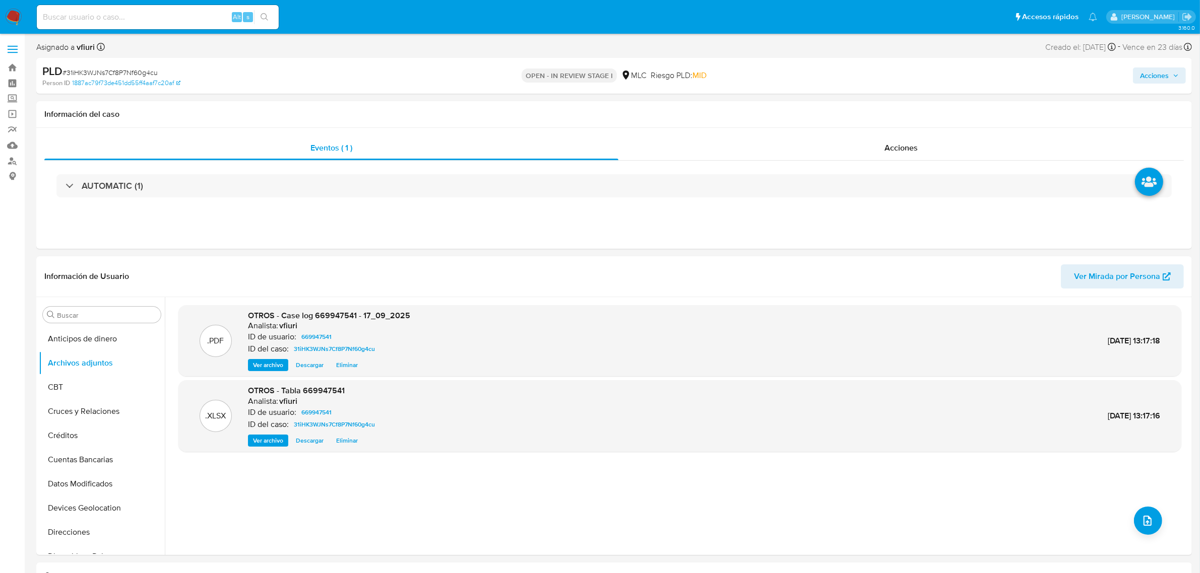
drag, startPoint x: 1144, startPoint y: 76, endPoint x: 1113, endPoint y: 77, distance: 31.3
click at [1144, 76] on span "Acciones" at bounding box center [1154, 76] width 29 height 16
click at [917, 111] on span "Alt" at bounding box center [916, 108] width 8 height 10
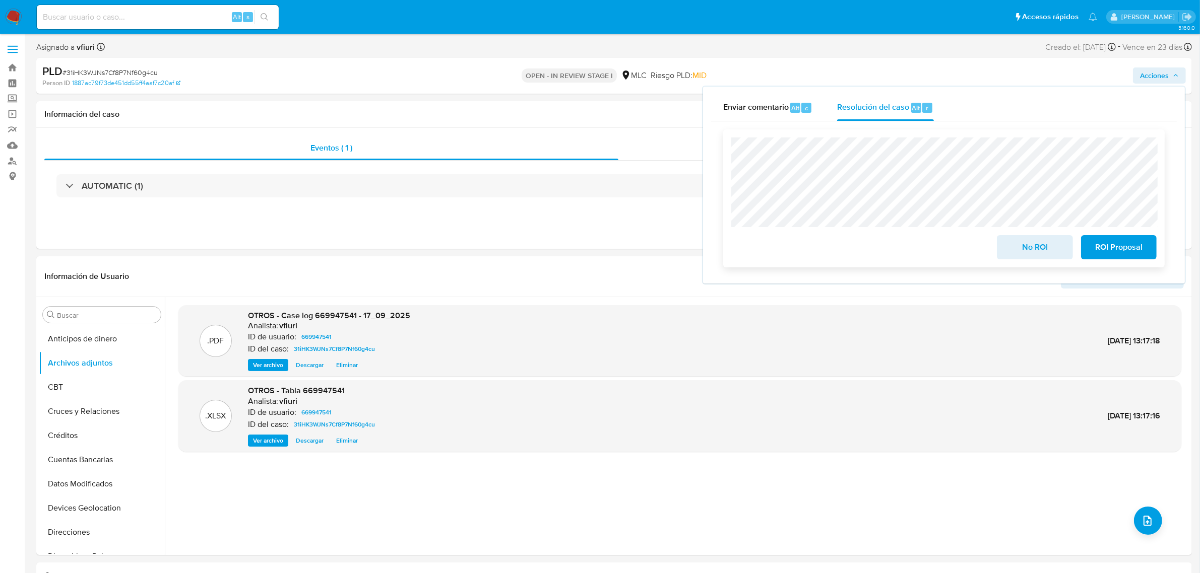
click at [1037, 259] on span "No ROI" at bounding box center [1034, 247] width 49 height 22
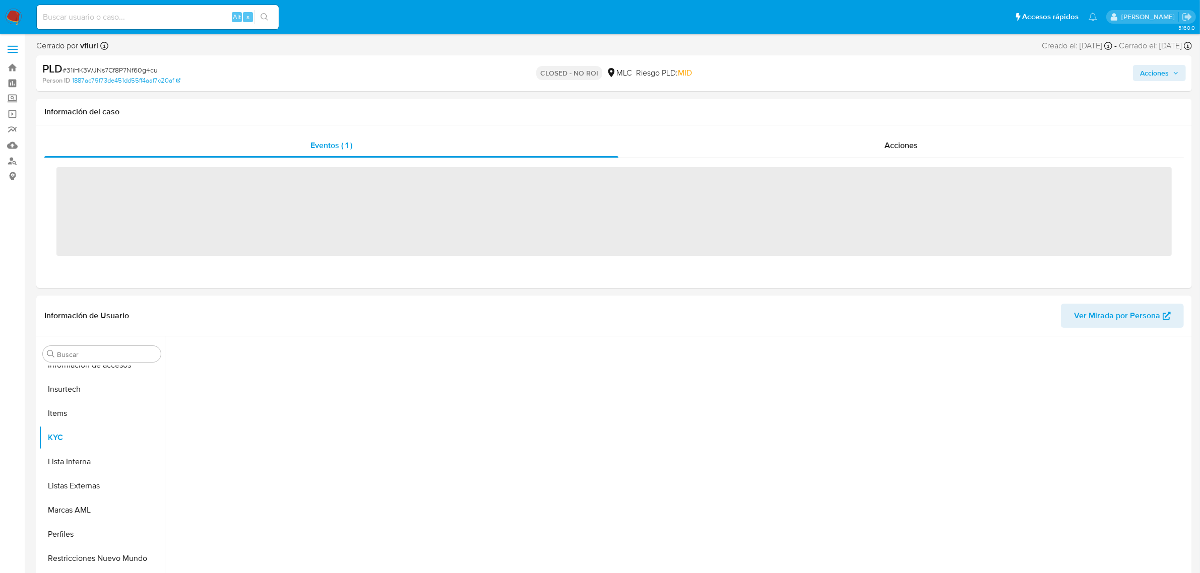
scroll to position [425, 0]
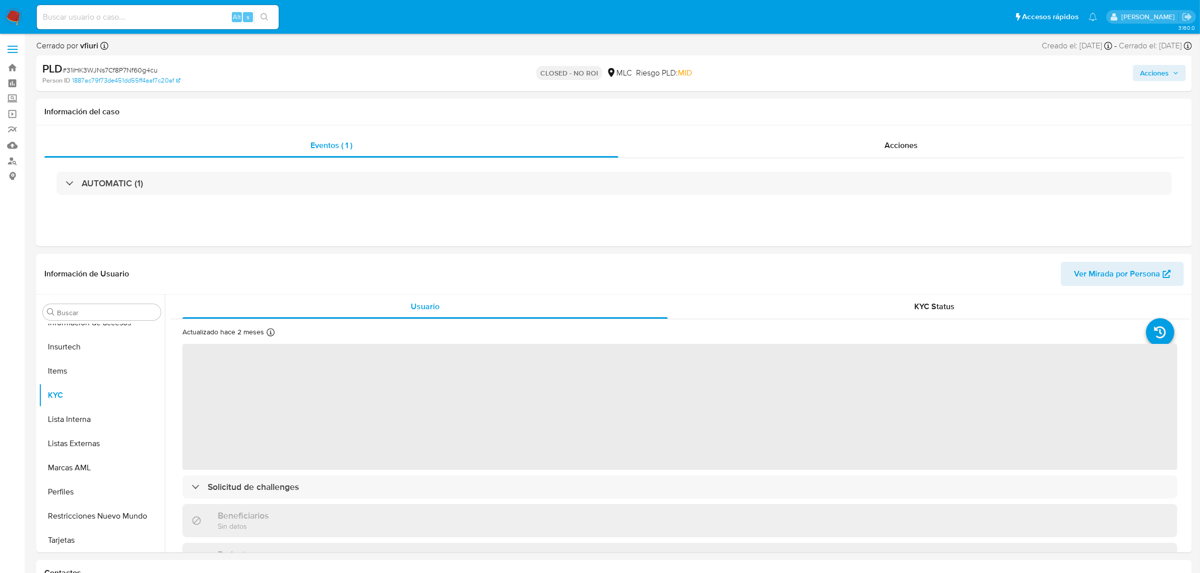
select select "10"
